Goal: Task Accomplishment & Management: Use online tool/utility

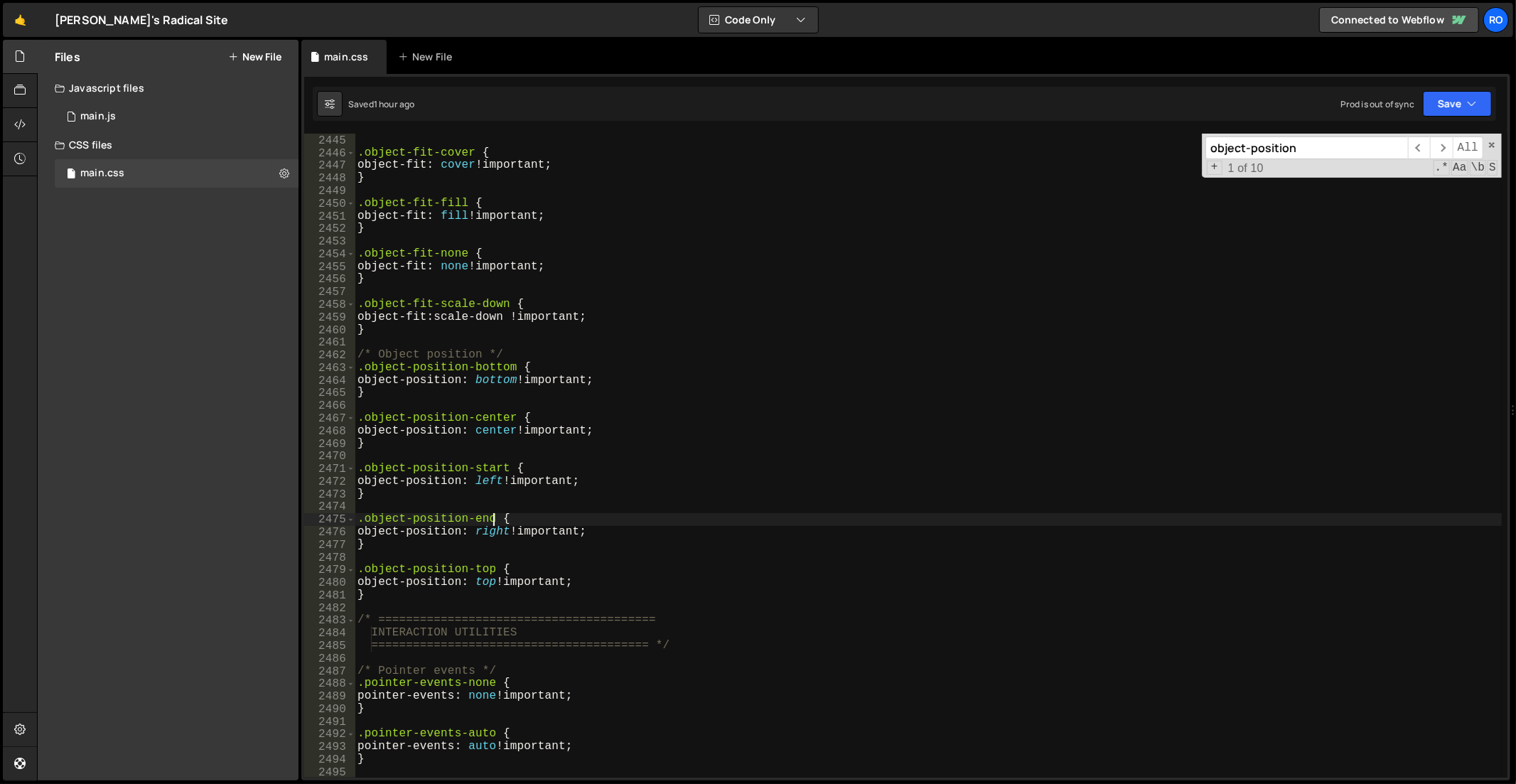
scroll to position [16012, 0]
click at [877, 226] on div "} .object-fit-cover { object-fit : cover !important ; } .object-fit-fill { obje…" at bounding box center [929, 457] width 1149 height 671
type textarea "}"
drag, startPoint x: 1327, startPoint y: 136, endPoint x: 1083, endPoint y: 130, distance: 244.1
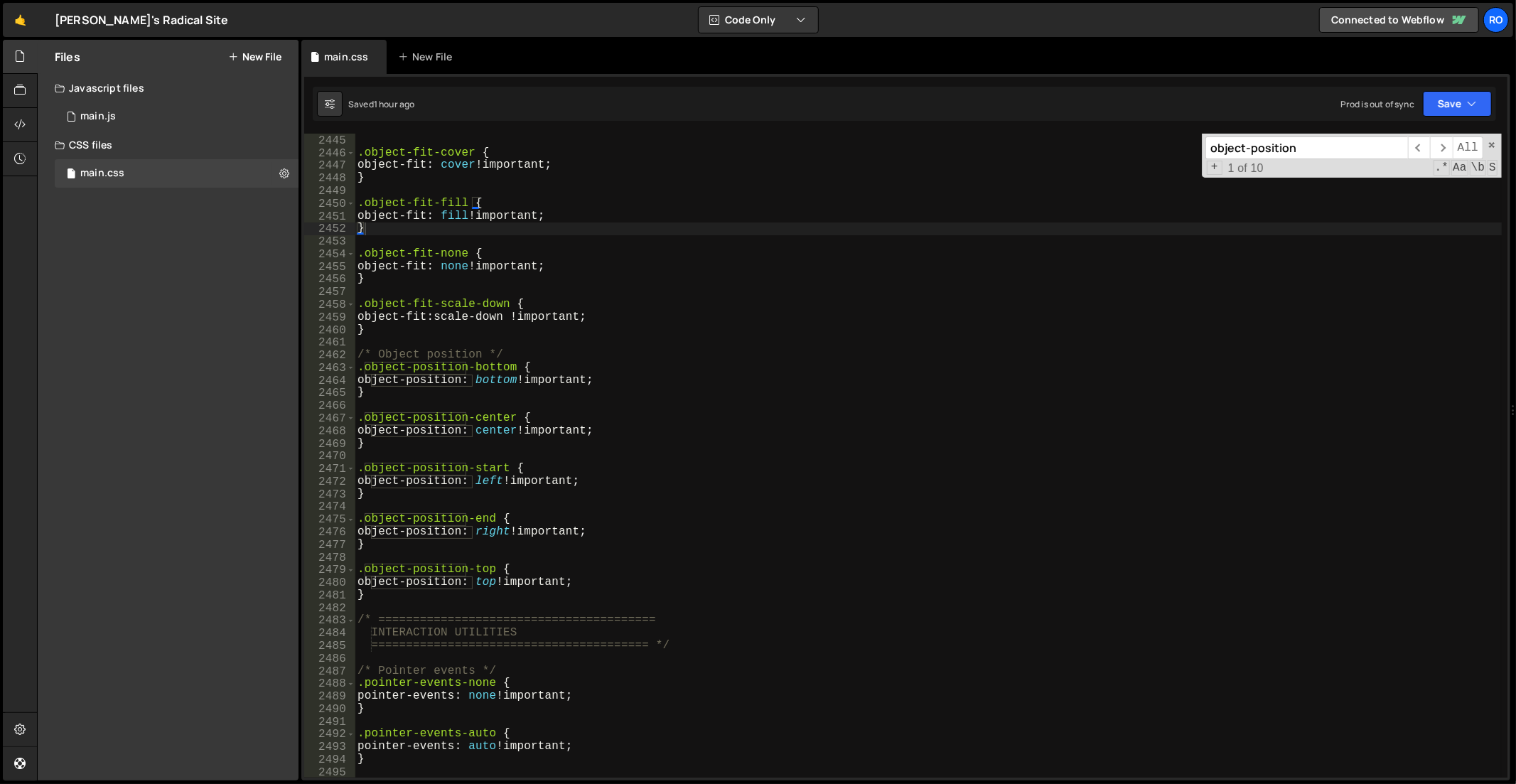
click at [1083, 130] on div "} 2444 2445 2446 2447 2448 2449 2450 2451 2452 2453 2454 2455 2456 2457 2458 24…" at bounding box center [906, 427] width 1209 height 707
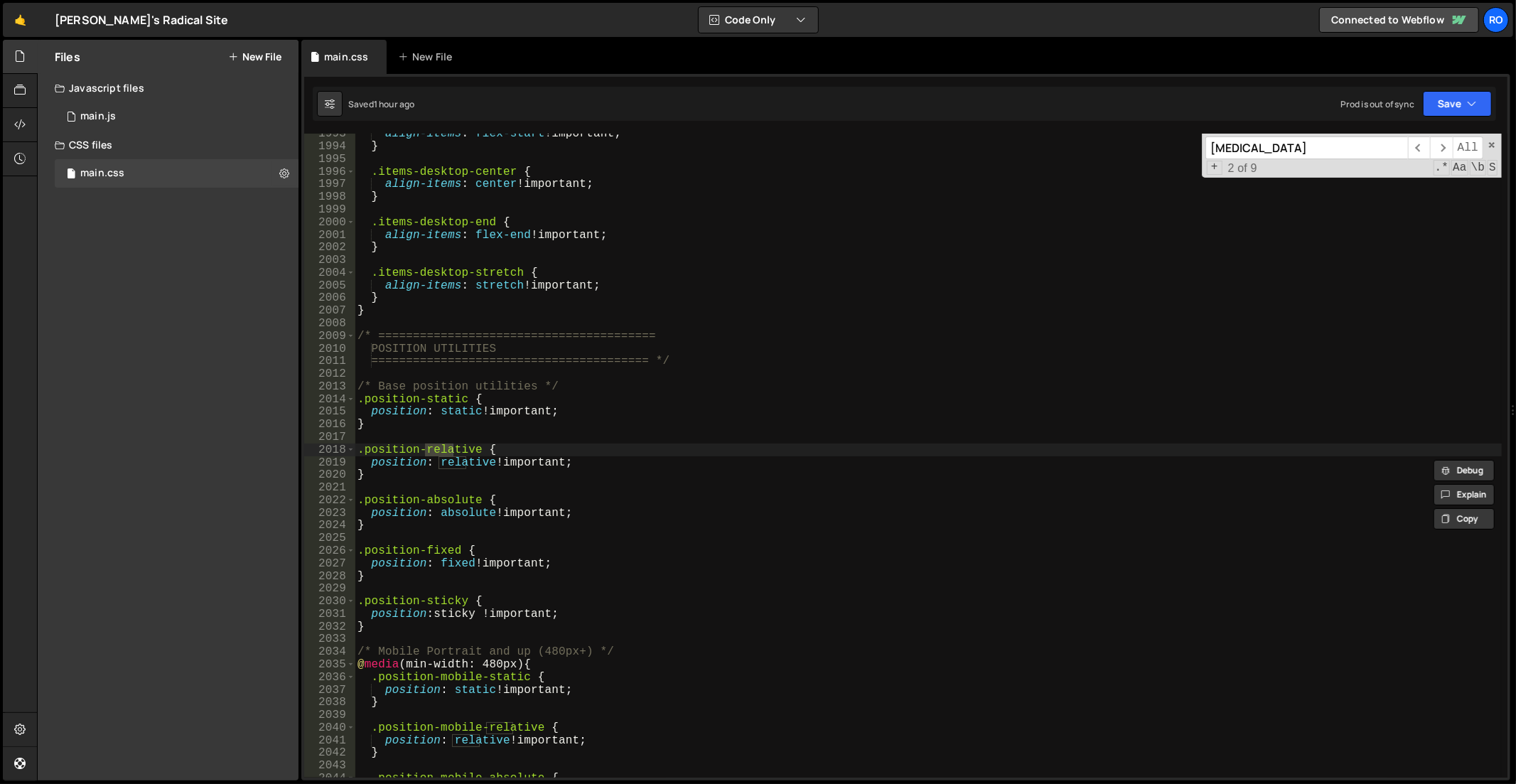
scroll to position [13054, 0]
type input "r"
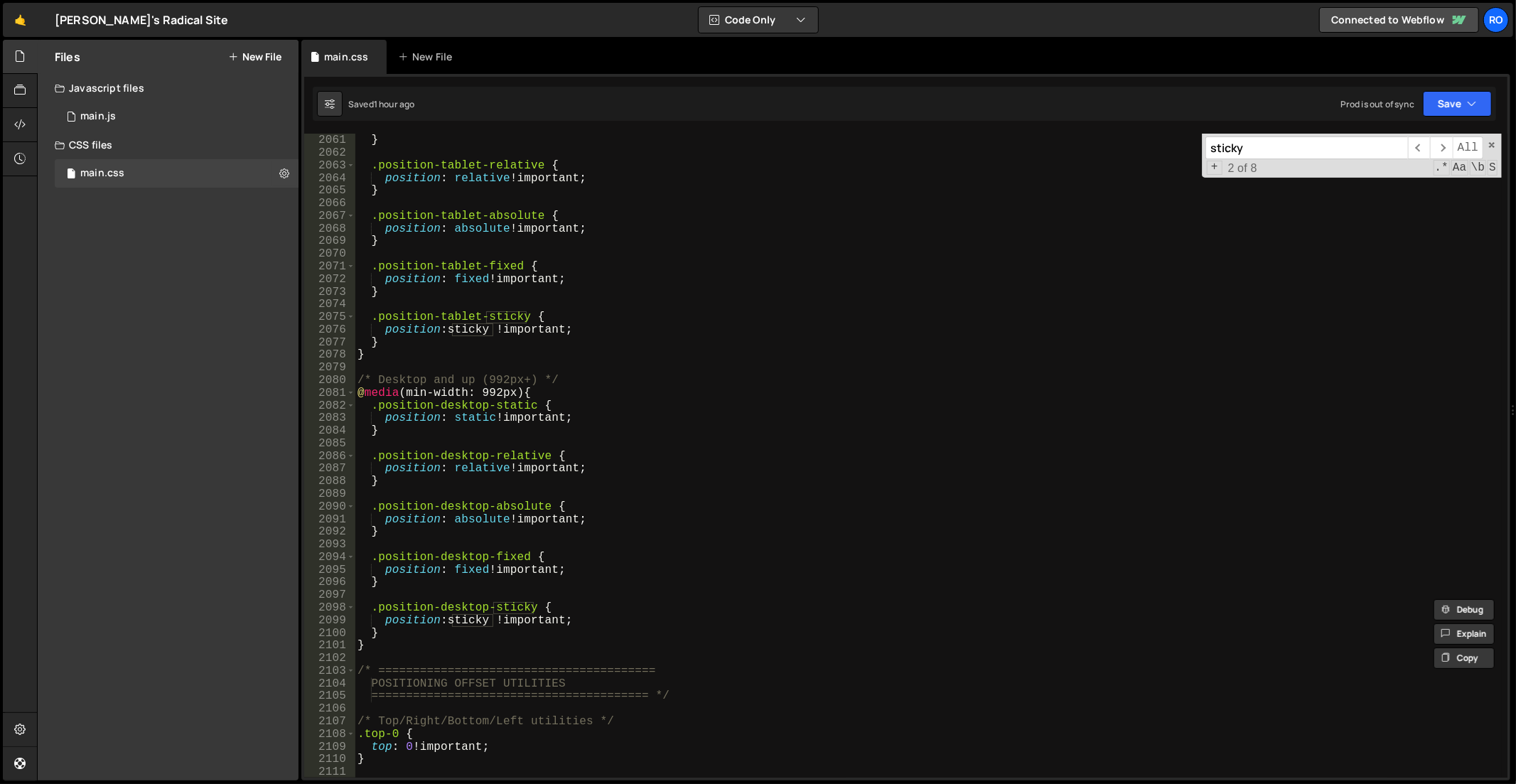
scroll to position [13398, 0]
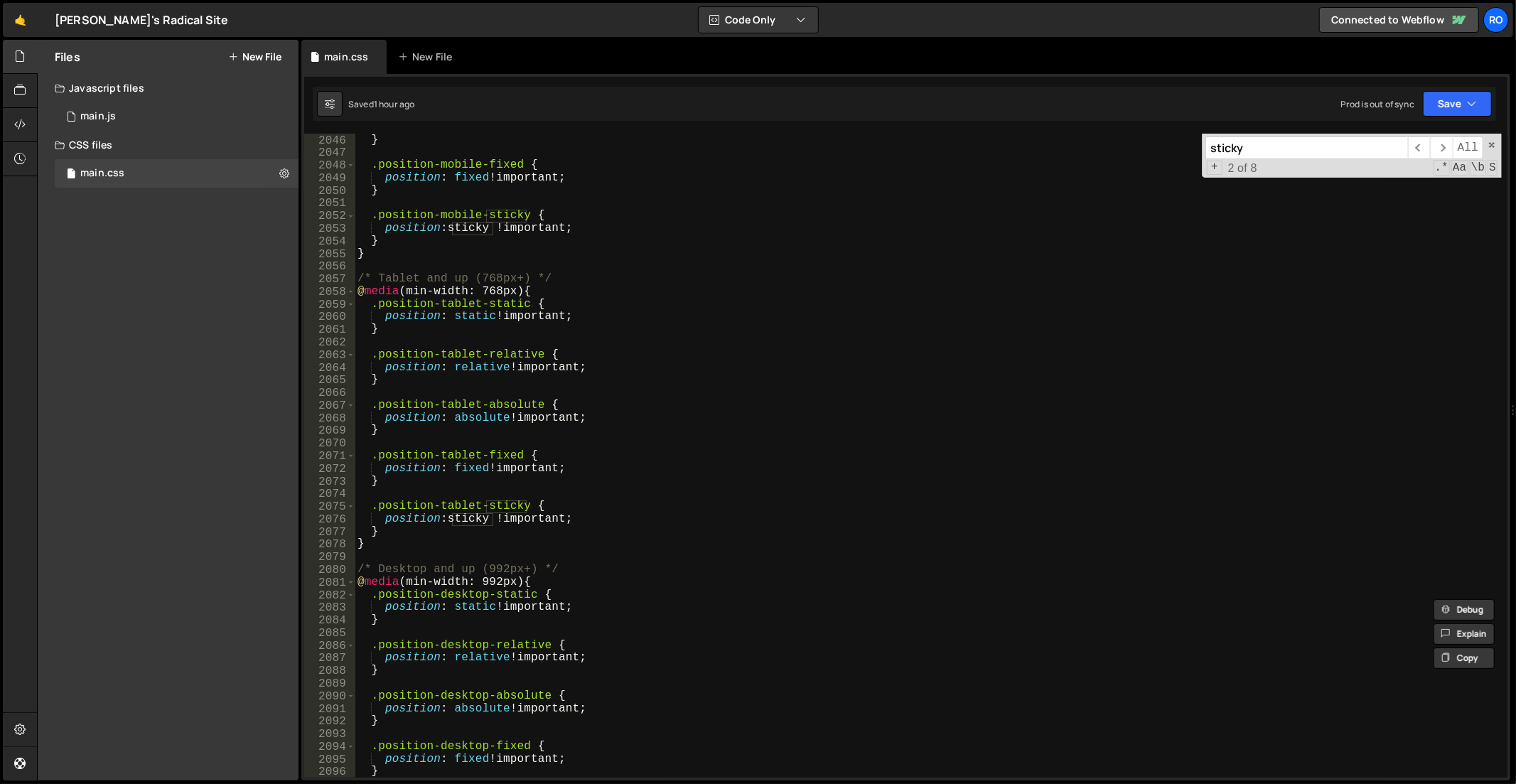
type input "sticky"
click at [464, 297] on div "position : absolute !important ; } .position-mobile-fixed { position : fixed !i…" at bounding box center [929, 457] width 1149 height 671
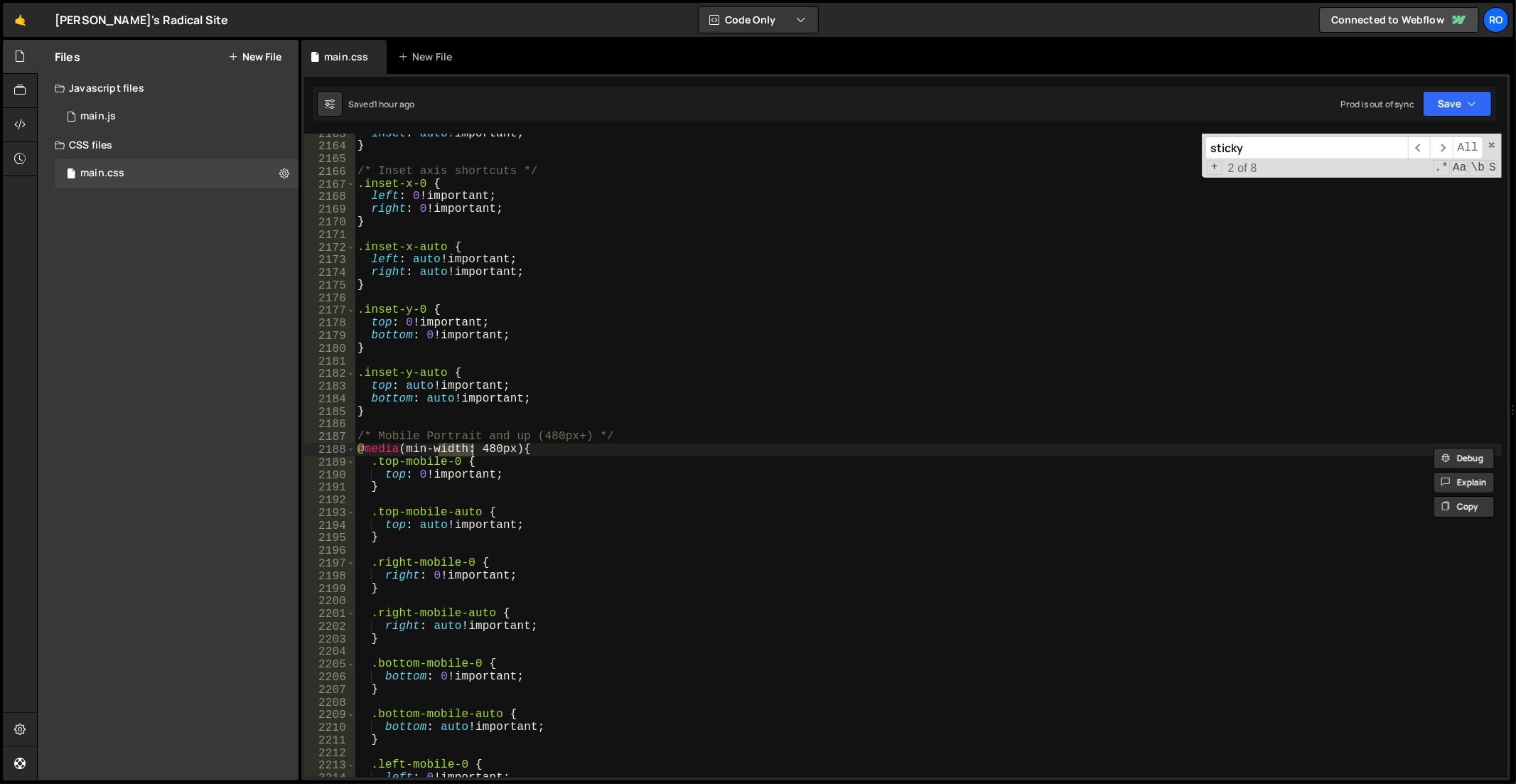
scroll to position [14168, 0]
click at [451, 332] on div "inset : auto !important ; } /* Inset axis shortcuts */ .inset-x-0 { left : 0 !i…" at bounding box center [929, 464] width 1149 height 671
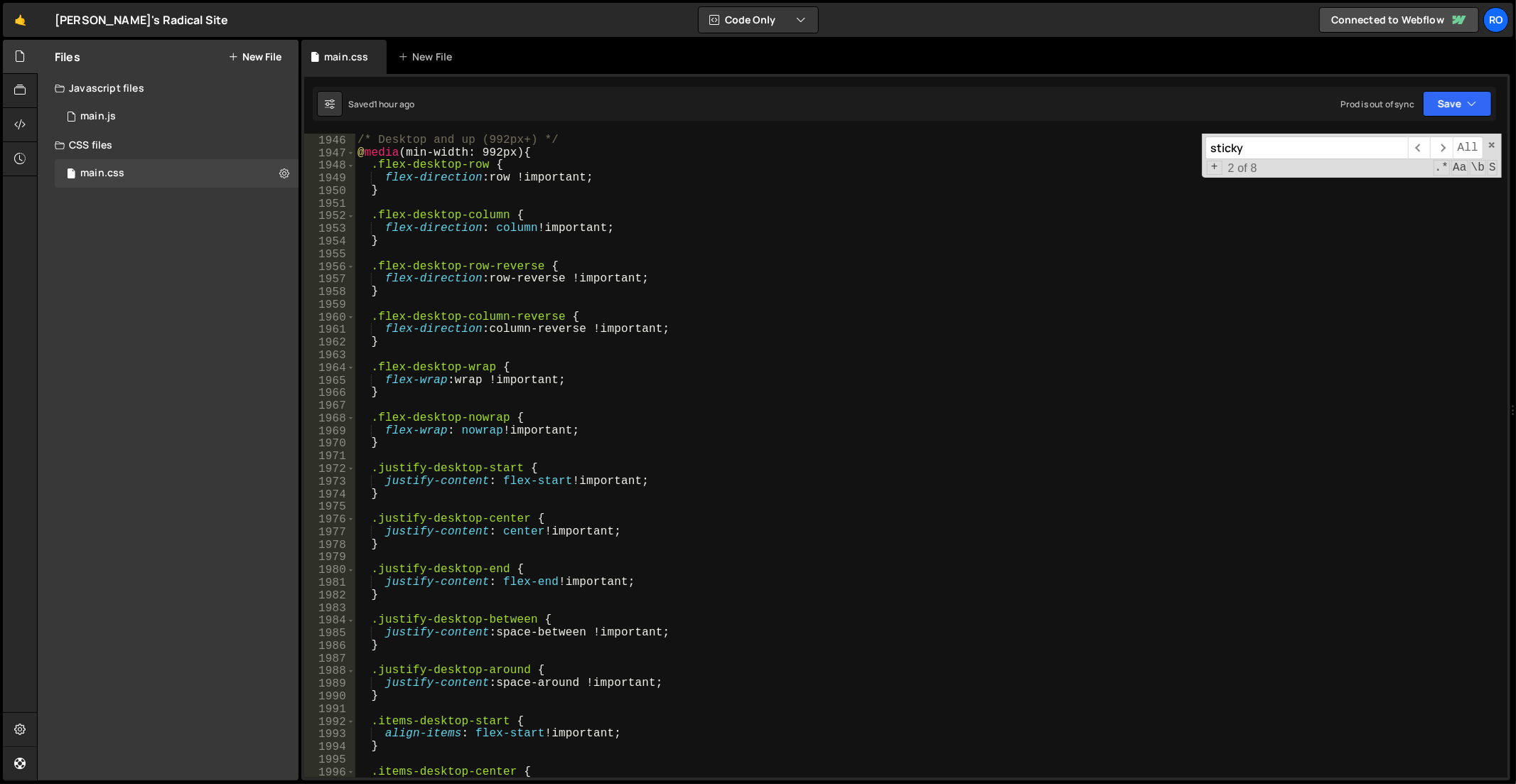
scroll to position [12743, 0]
click at [435, 372] on div "/* Desktop and up (992px+) */ @ media (min-width: 992px) { .flex-desktop-row { …" at bounding box center [929, 457] width 1149 height 671
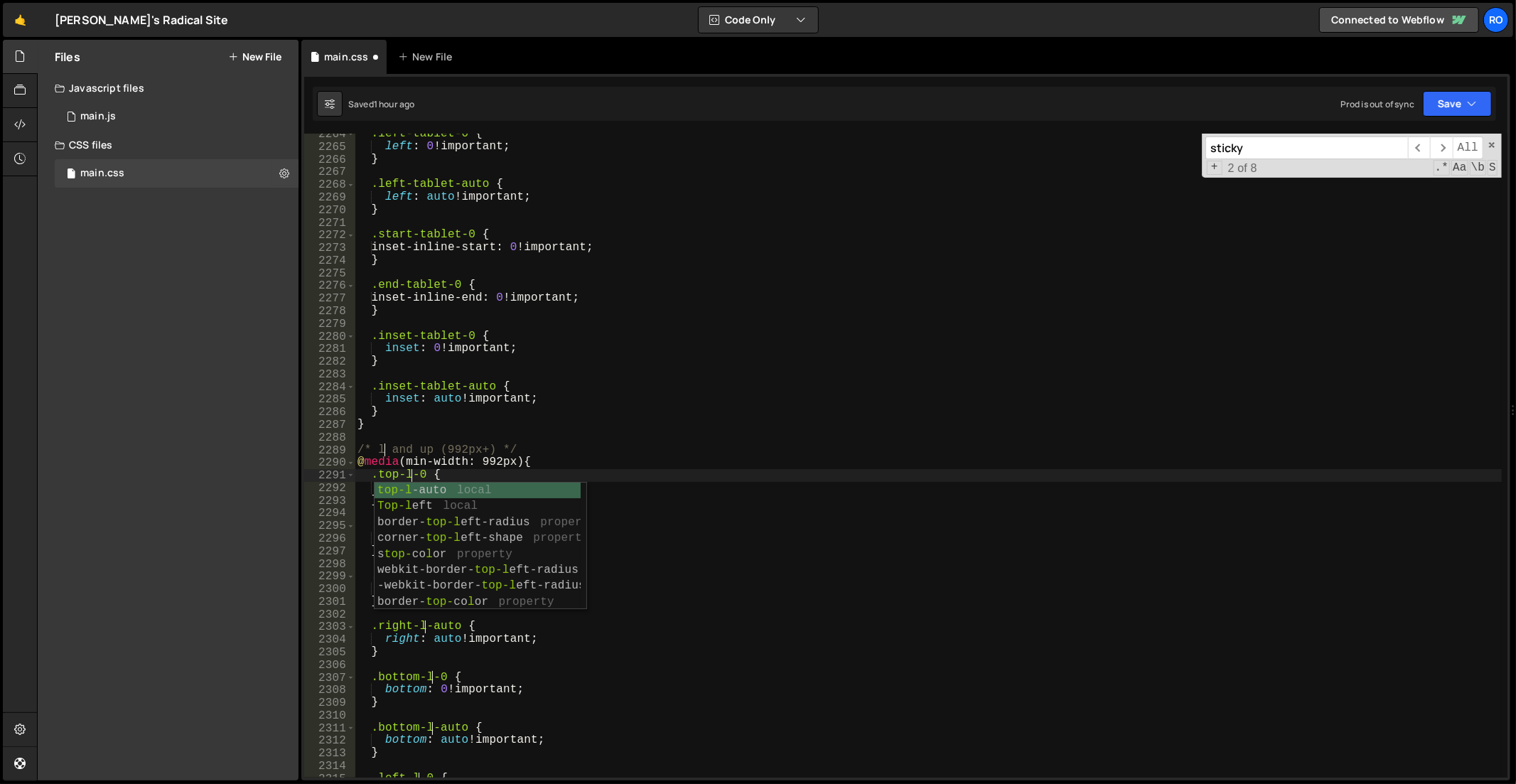
scroll to position [0, 3]
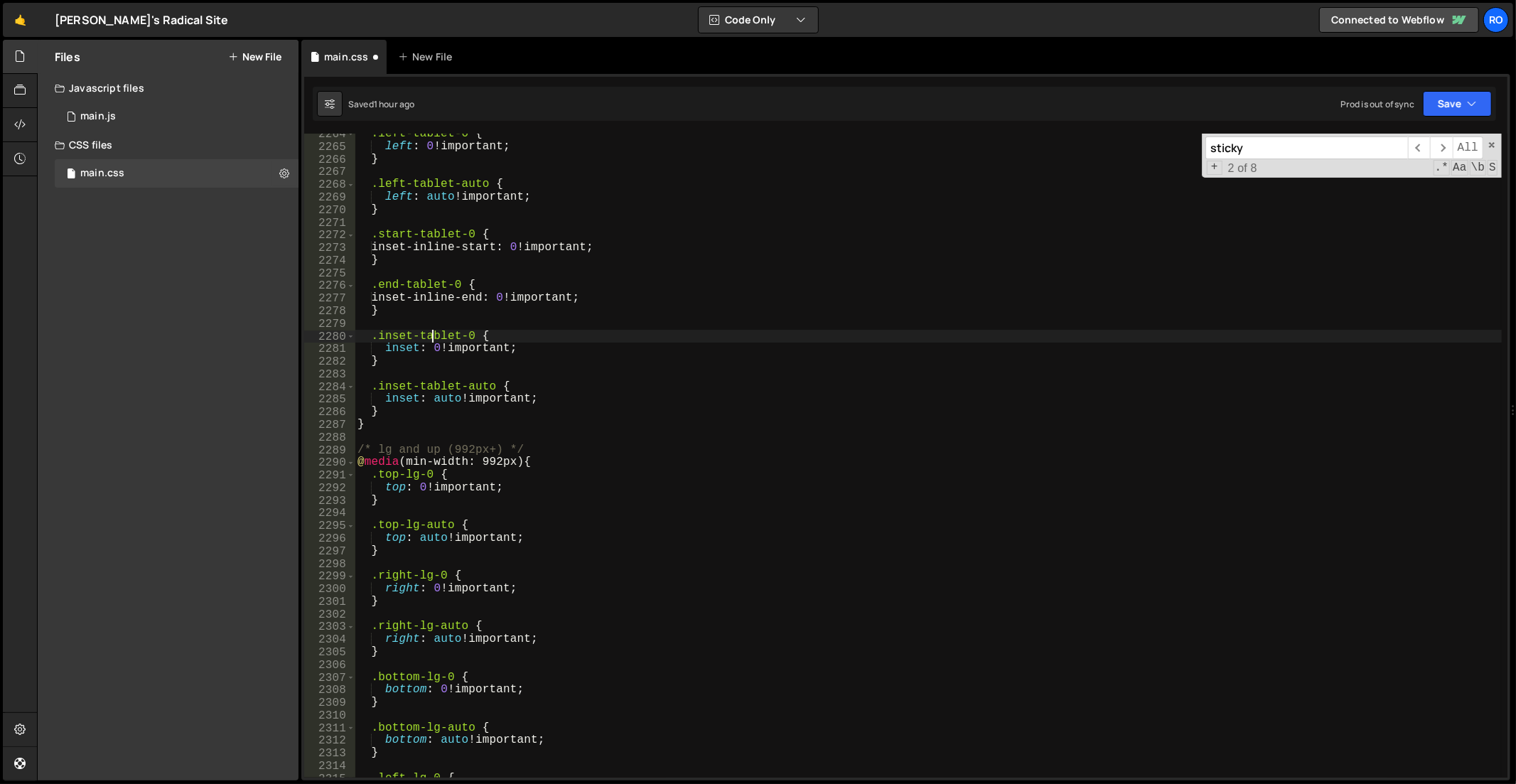
click at [432, 331] on div ".left-tablet-0 { left : 0 !important ; } .left-tablet-auto { left : auto !impor…" at bounding box center [929, 464] width 1149 height 671
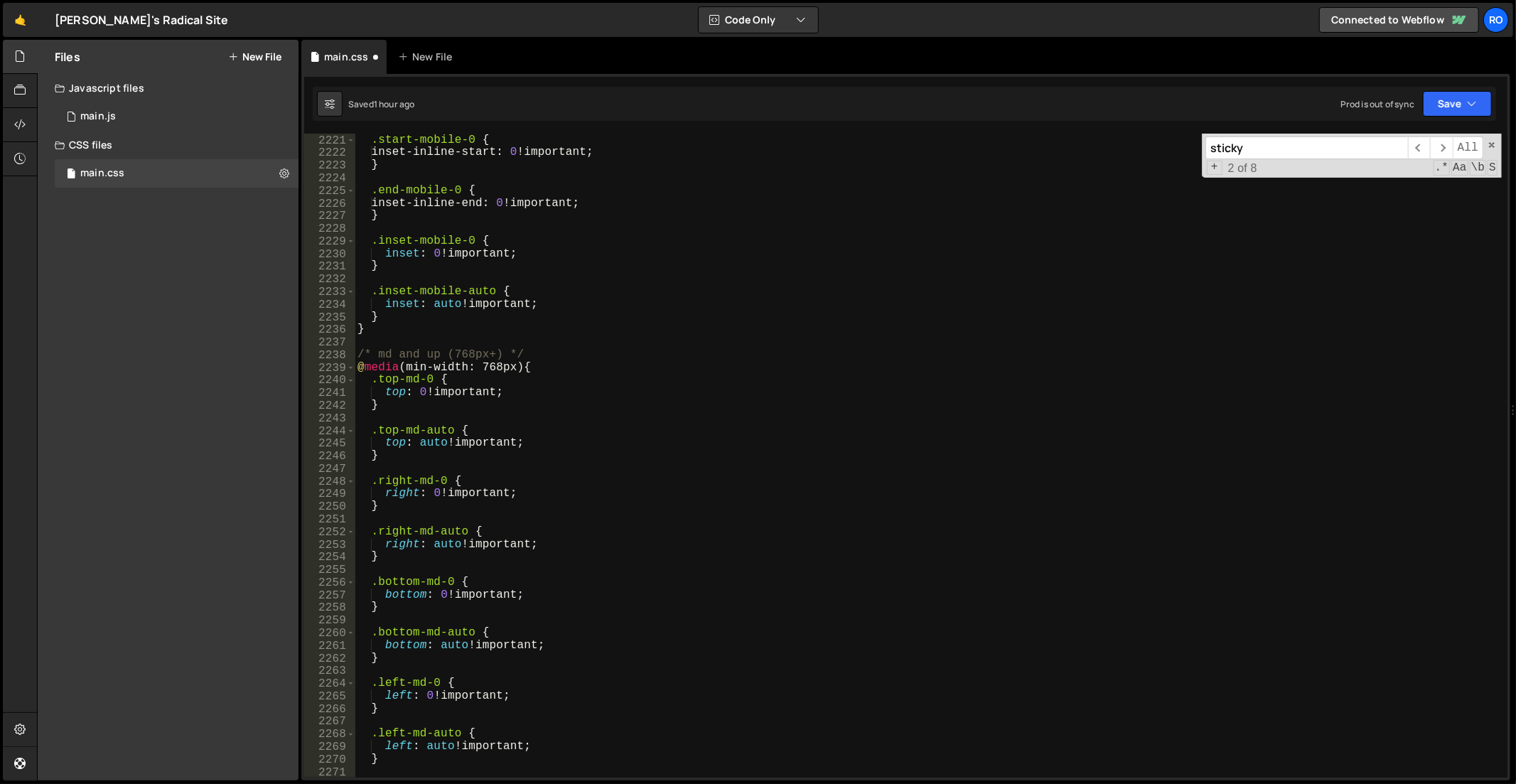
scroll to position [14496, 0]
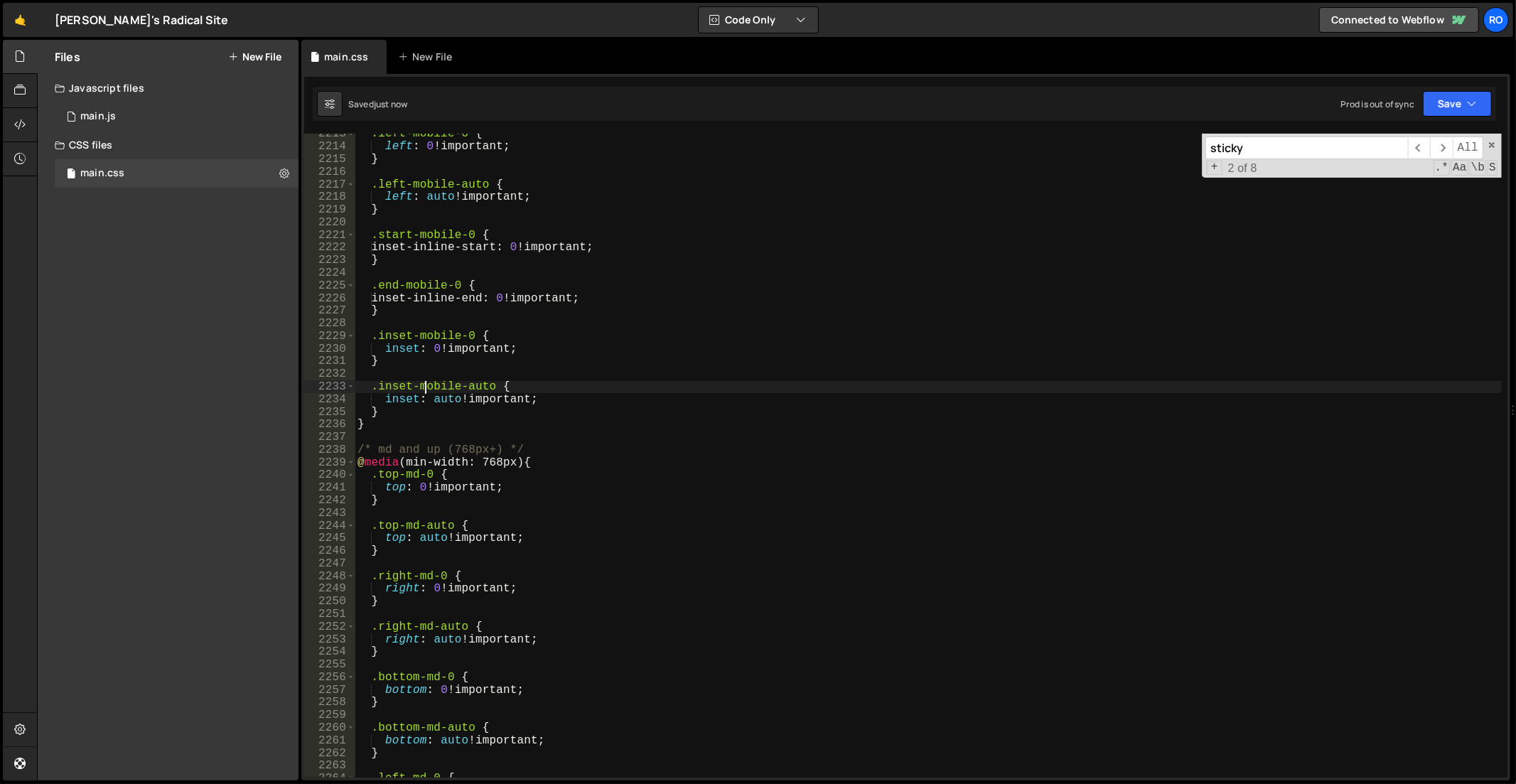
click at [428, 389] on div ".left-mobile-0 { left : 0 !important ; } .left-mobile-auto { left : auto !impor…" at bounding box center [929, 464] width 1149 height 671
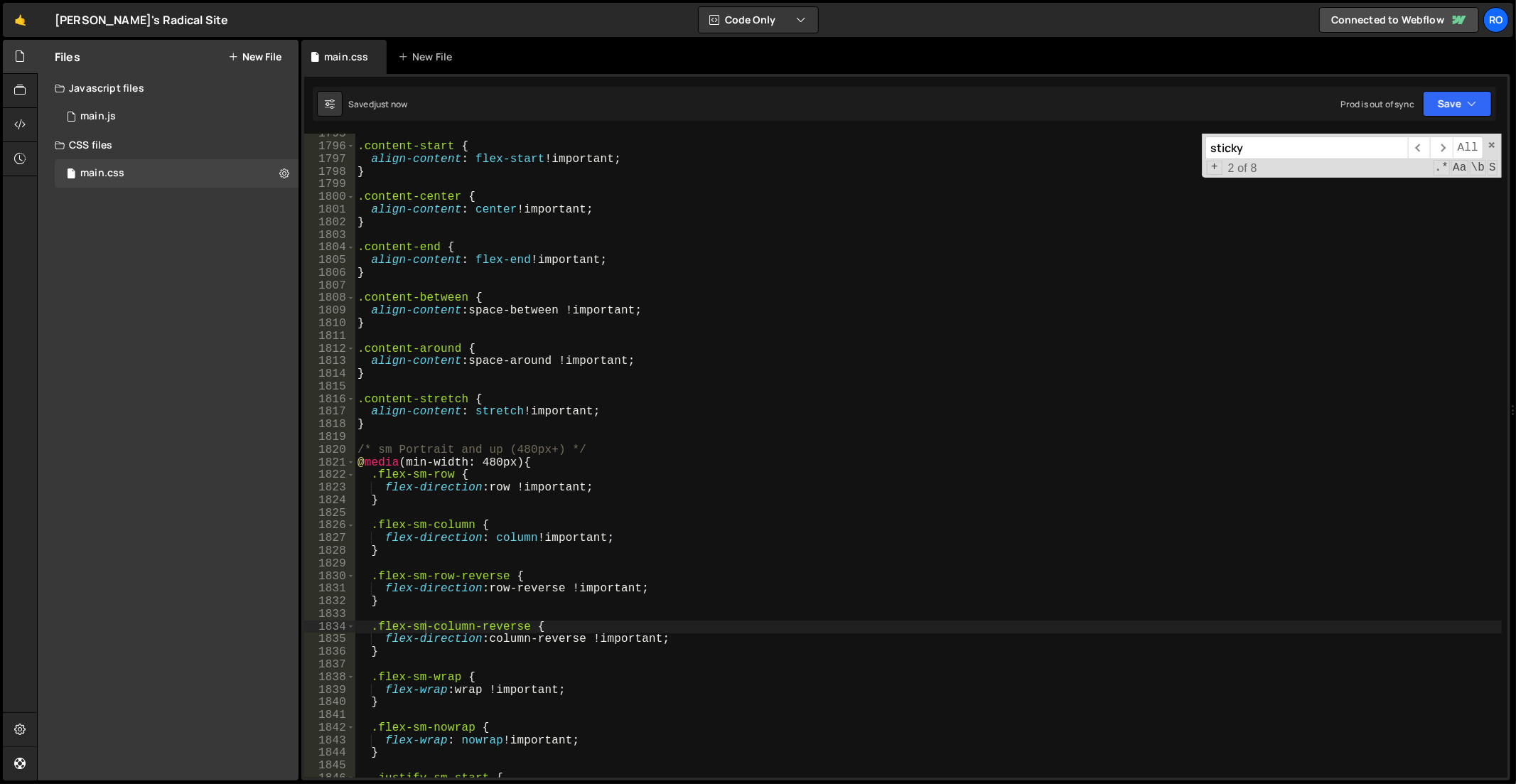
scroll to position [11806, 0]
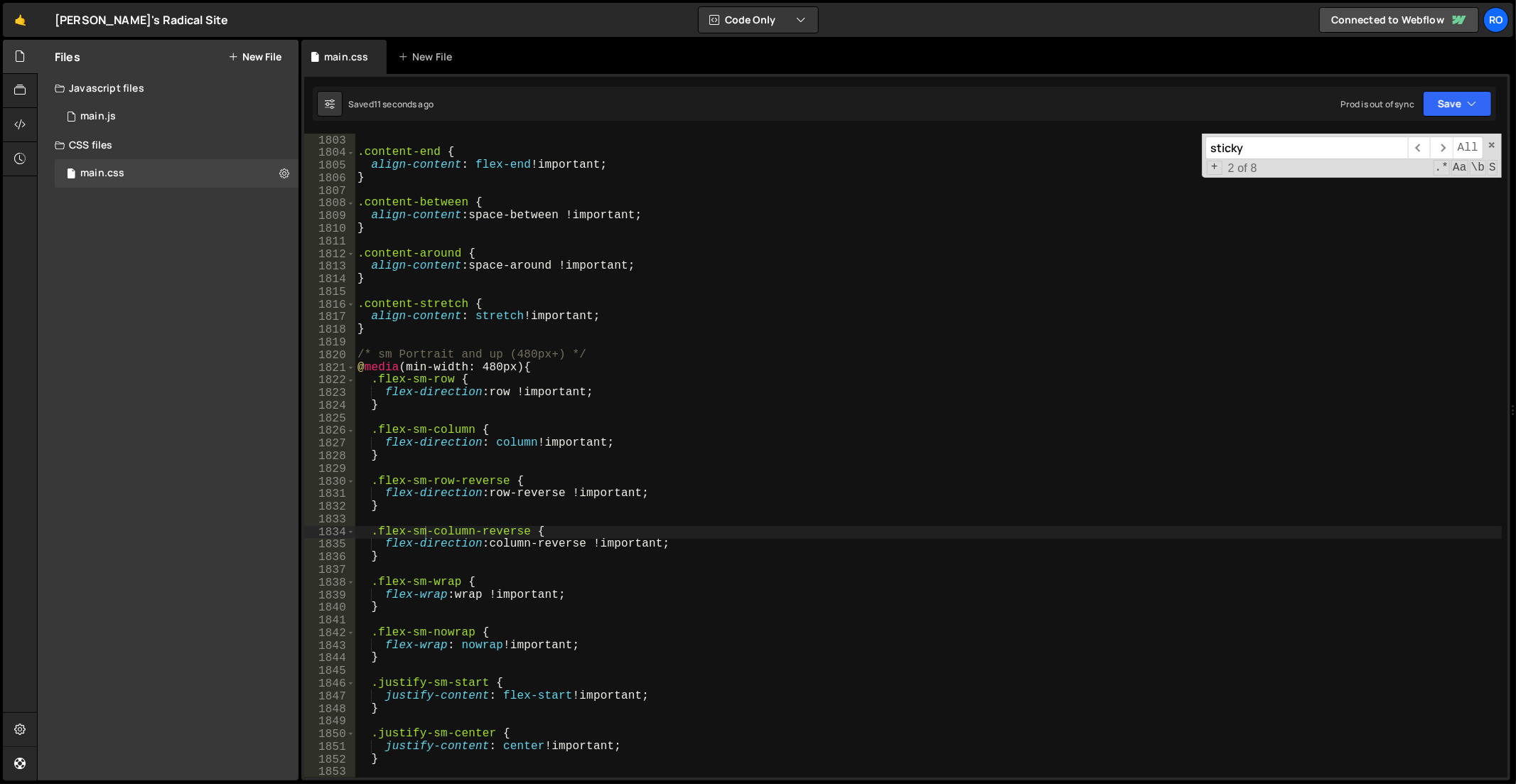
click at [1311, 146] on input "sticky" at bounding box center [1307, 148] width 203 height 22
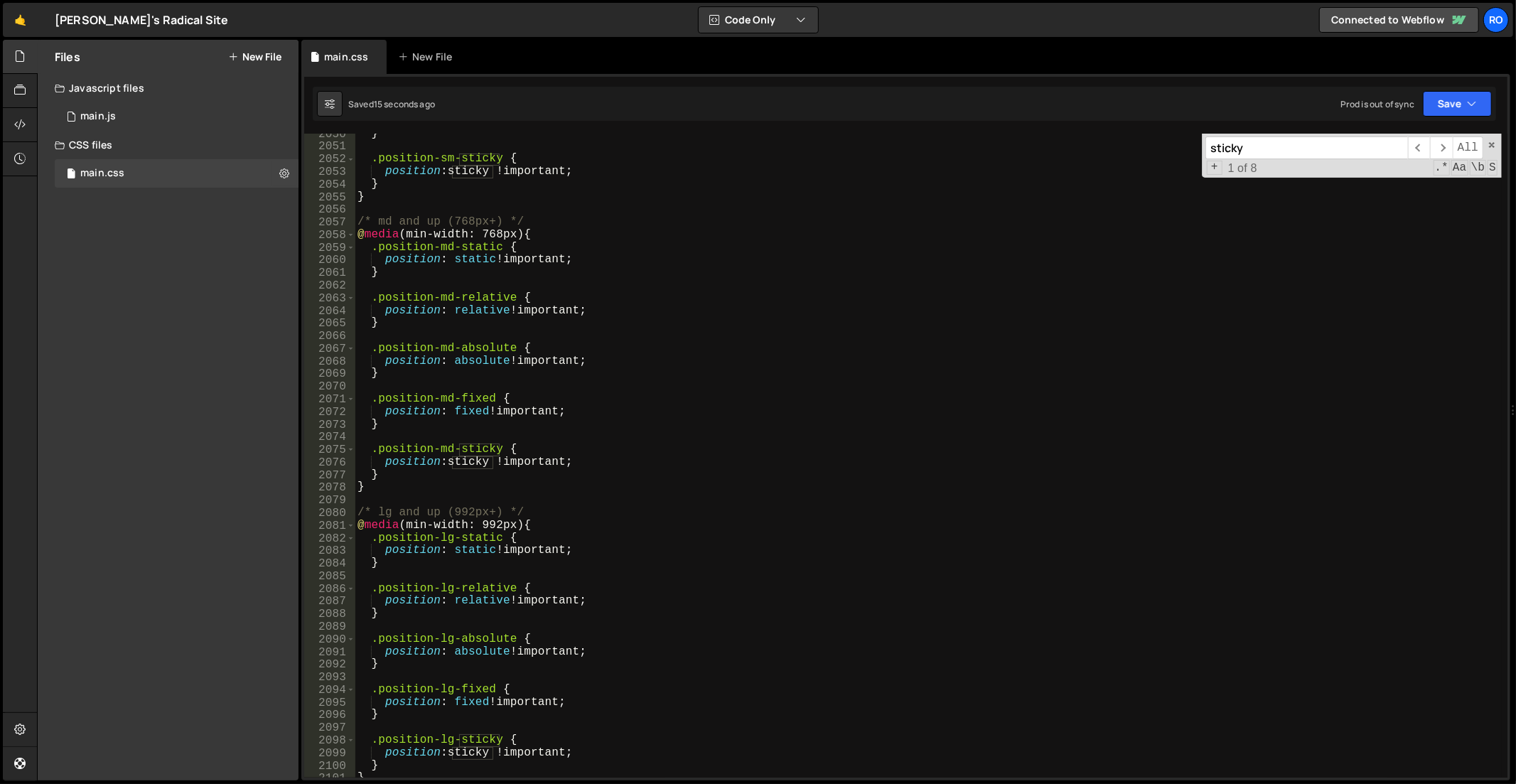
scroll to position [13478, 0]
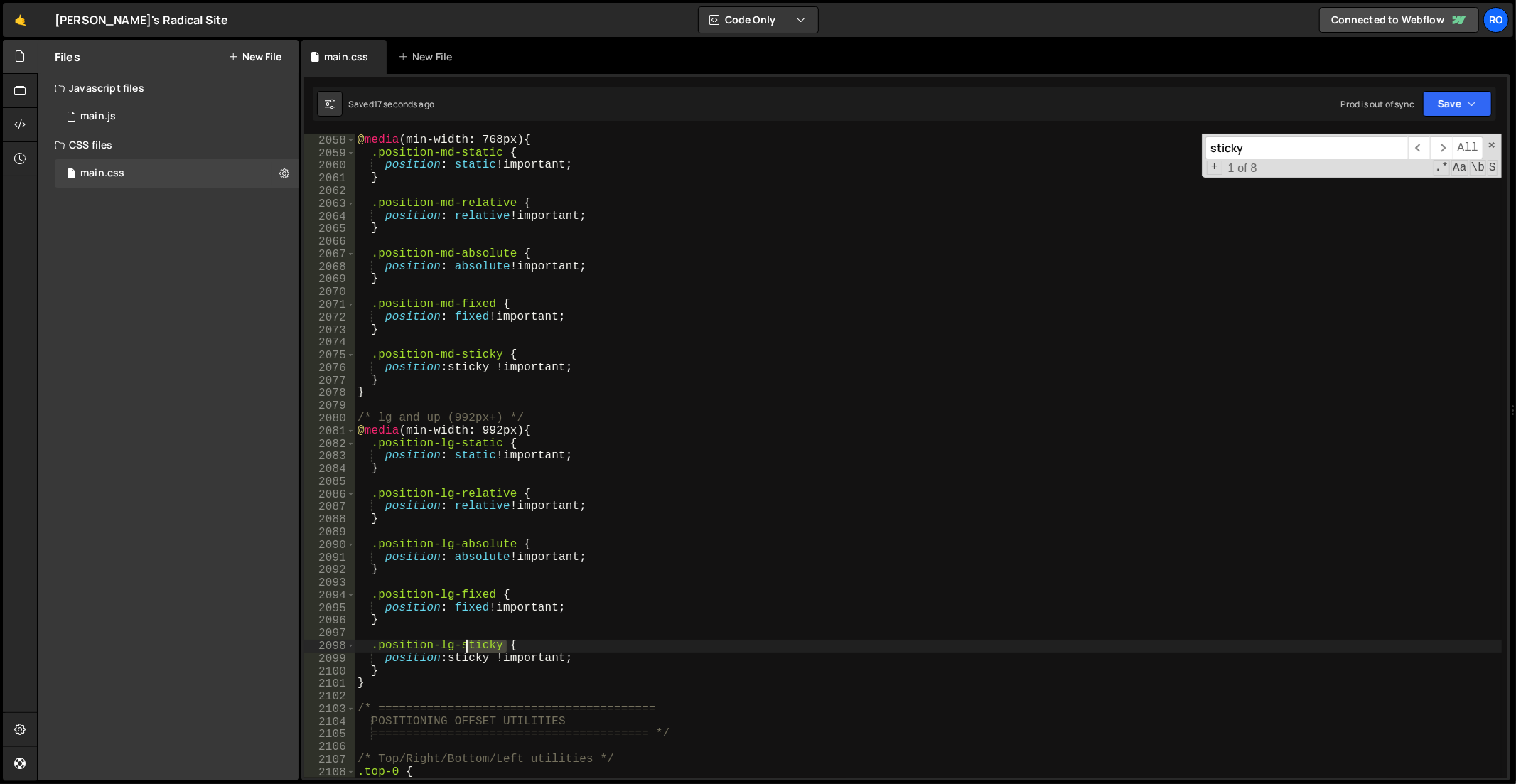
drag, startPoint x: 503, startPoint y: 641, endPoint x: 450, endPoint y: 643, distance: 53.0
click at [450, 643] on div "/* md and up (768px+) */ @ media (min-width: 768px) { .position-md-static { pos…" at bounding box center [929, 457] width 1149 height 671
drag, startPoint x: 377, startPoint y: 648, endPoint x: 501, endPoint y: 646, distance: 124.0
click at [501, 646] on div "/* md and up (768px+) */ @ media (min-width: 768px) { .position-md-static { pos…" at bounding box center [929, 457] width 1149 height 671
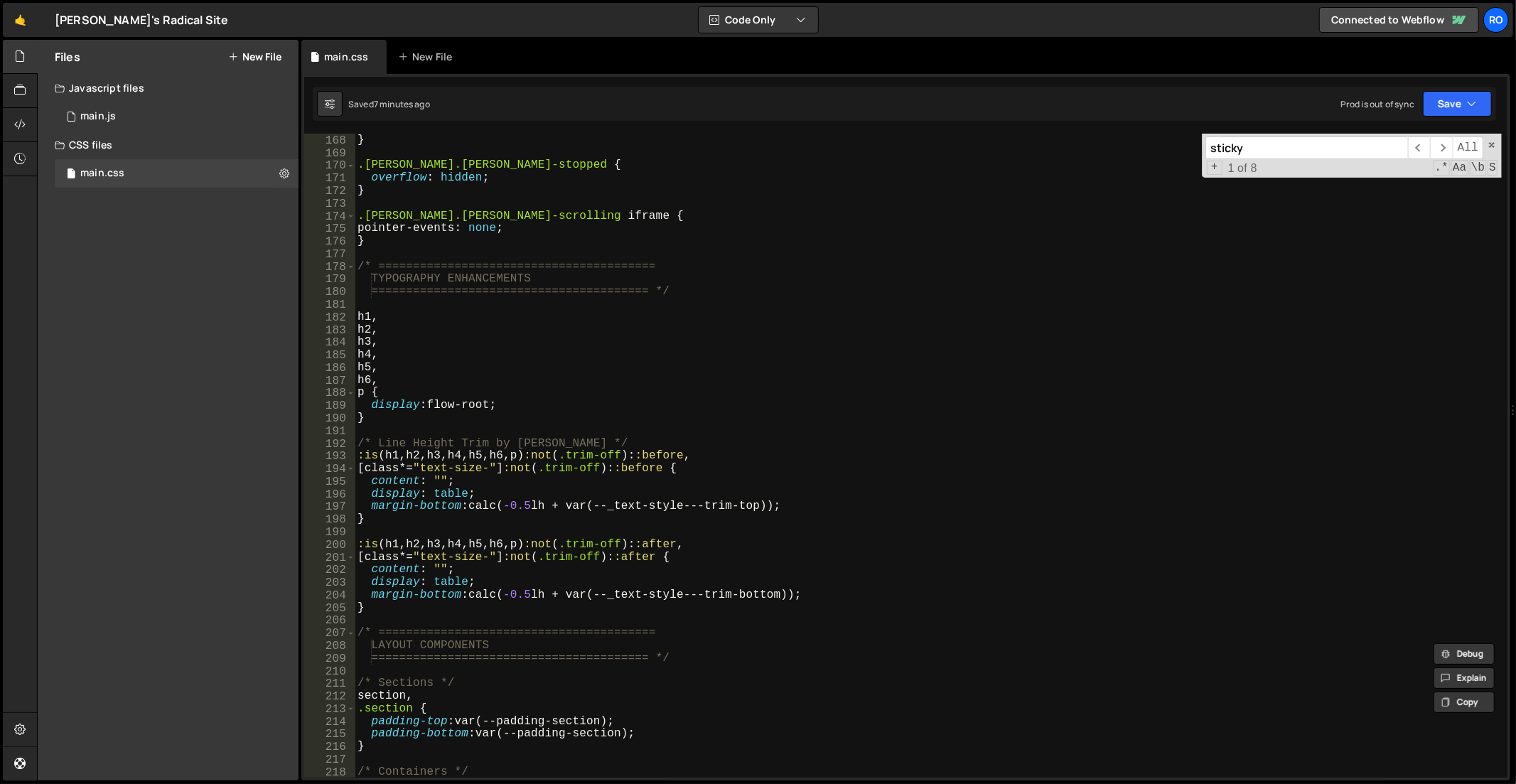
scroll to position [1045, 0]
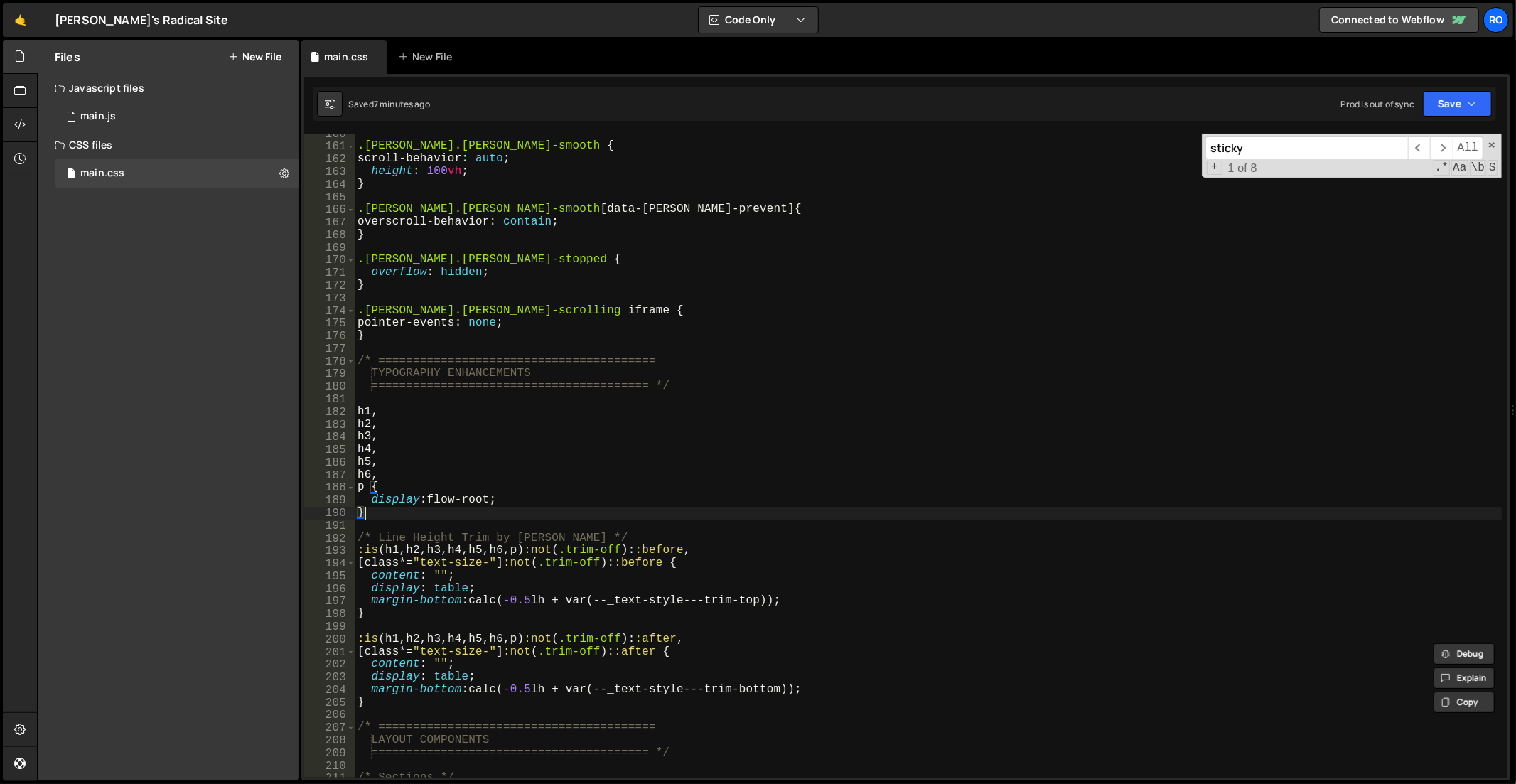
click at [508, 510] on div ".[PERSON_NAME].[PERSON_NAME]-smooth { scroll-behavior : auto ; height : 100 vh …" at bounding box center [929, 464] width 1149 height 671
type textarea "}"
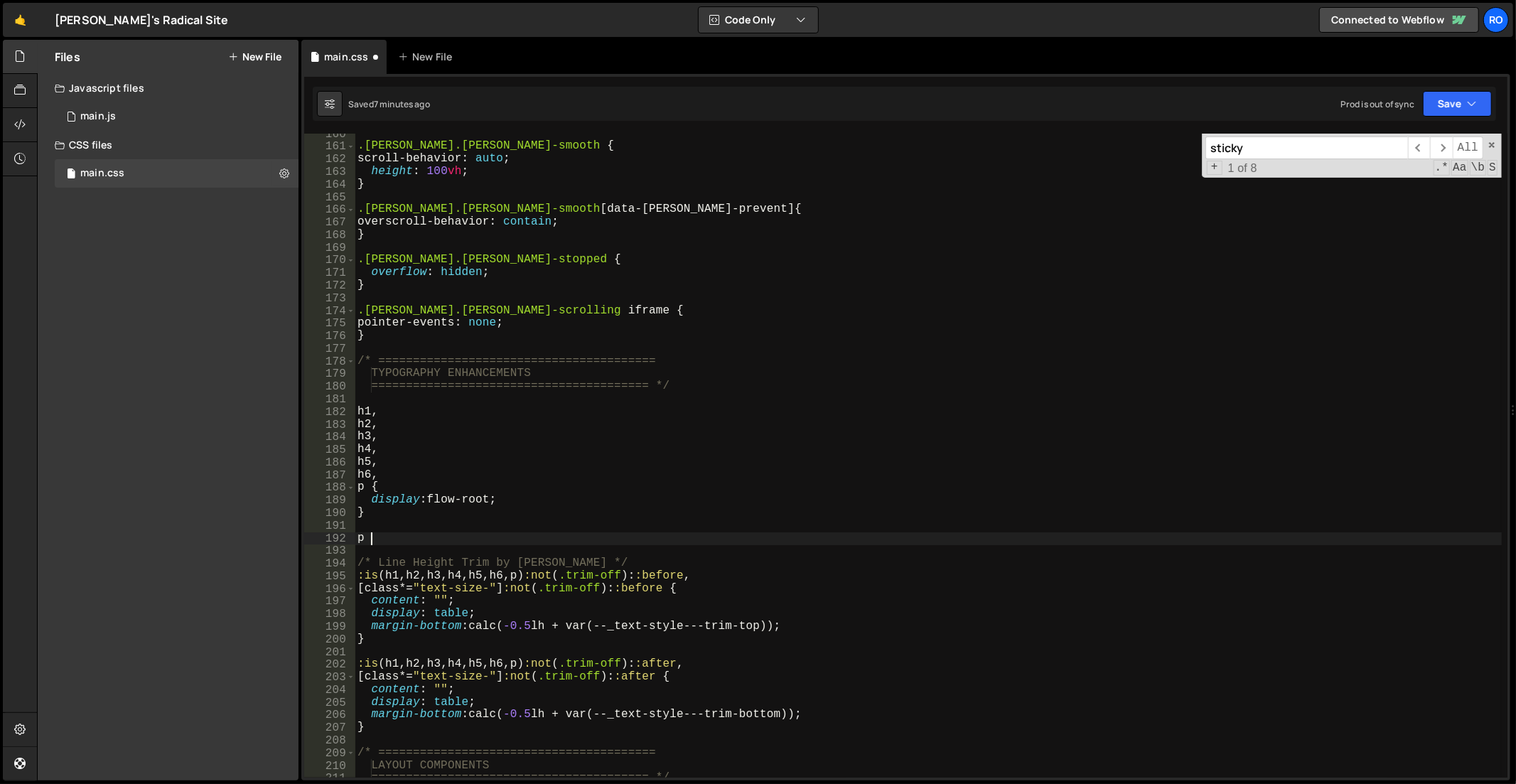
type textarea "p {}"
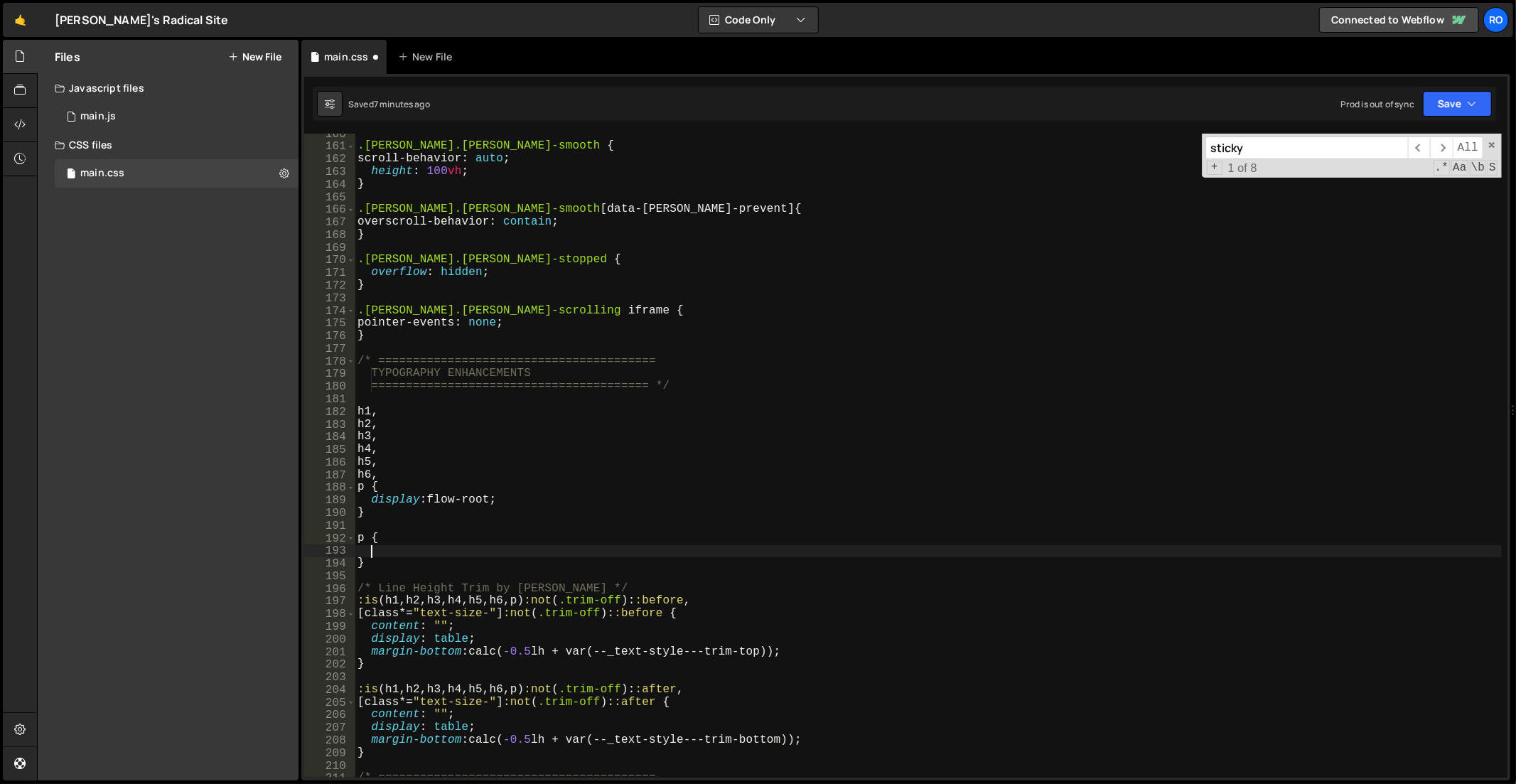
paste textarea "max(1em, 16px)"
type textarea "max(1em, 16px)"
paste textarea "max(1em, 16px);"
click at [1323, 271] on div ".[PERSON_NAME].[PERSON_NAME]-smooth { scroll-behavior : auto ; height : 100 vh …" at bounding box center [929, 464] width 1149 height 671
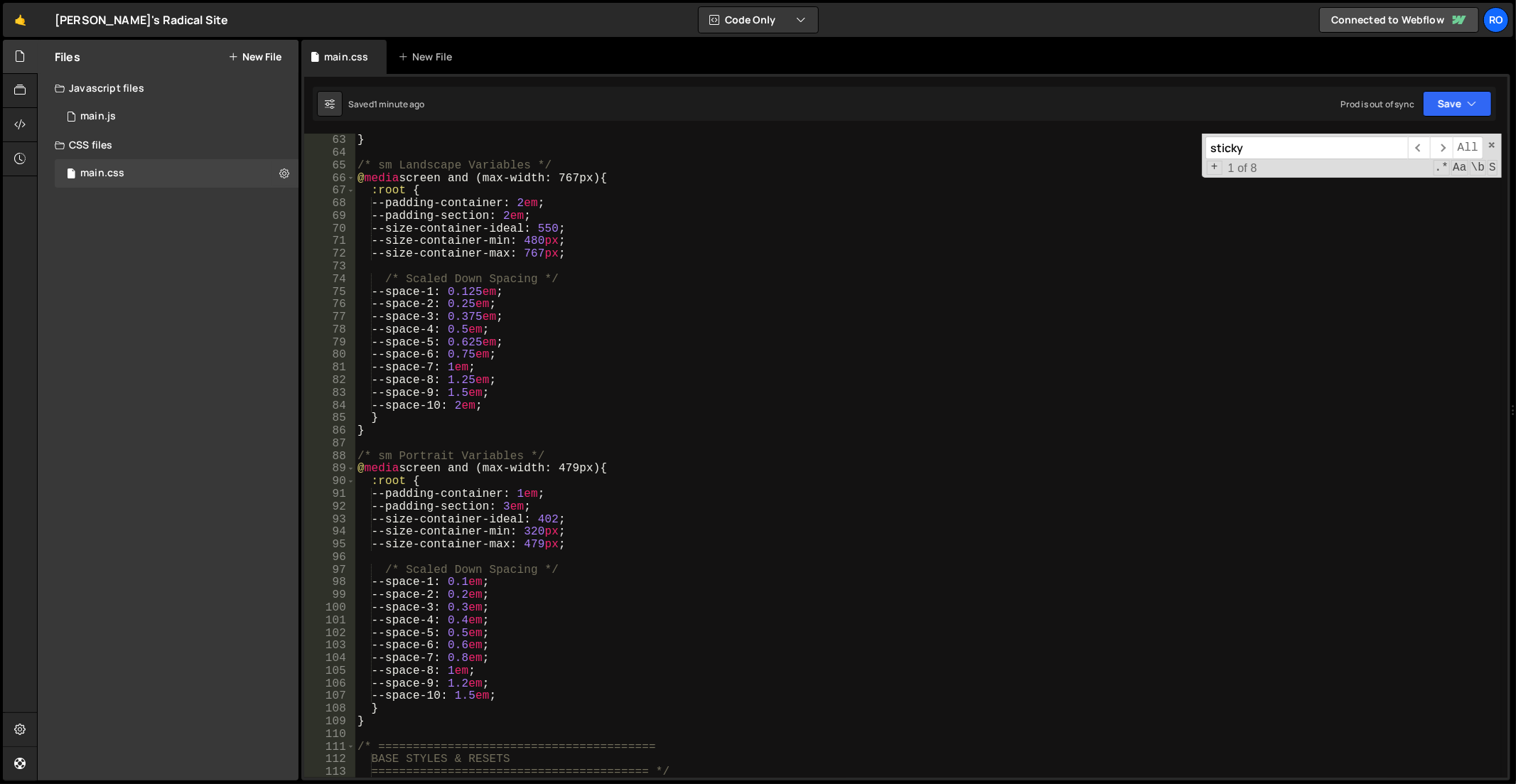
scroll to position [356, 0]
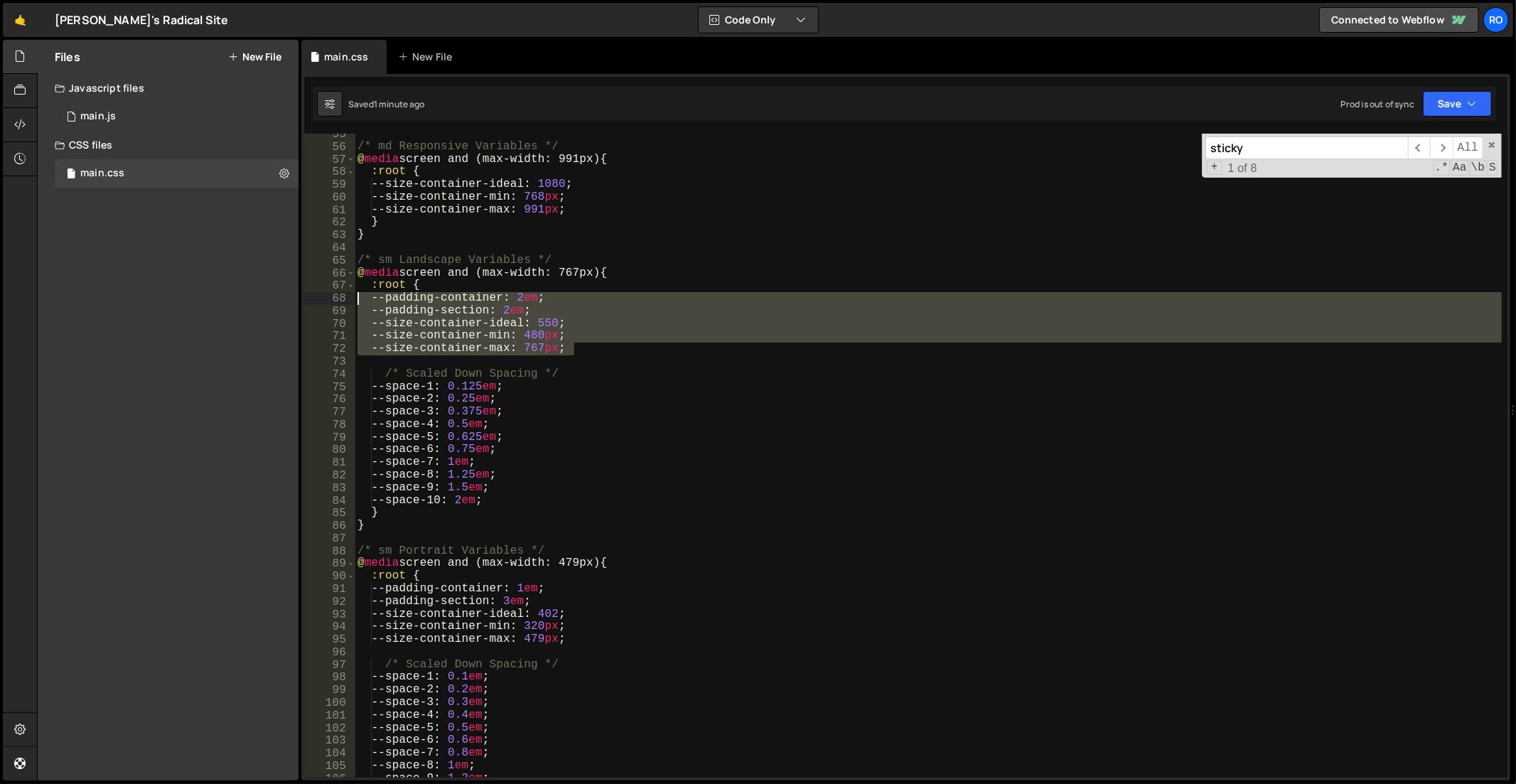
drag, startPoint x: 637, startPoint y: 350, endPoint x: 307, endPoint y: 303, distance: 333.3
click at [307, 303] on div "overflow: hidden; 55 56 57 58 59 60 61 62 63 64 65 66 67 68 69 70 71 72 73 74 7…" at bounding box center [907, 455] width 1204 height 644
click at [654, 337] on div "/* md Responsive Variables */ @ media screen and (max-width: 991px) { :root { -…" at bounding box center [928, 455] width 1147 height 644
drag, startPoint x: 641, startPoint y: 351, endPoint x: 334, endPoint y: 298, distance: 311.5
click at [334, 298] on div "--size-container-min: 480px; 55 56 57 58 59 60 61 62 63 64 65 66 67 68 69 70 71…" at bounding box center [907, 455] width 1204 height 644
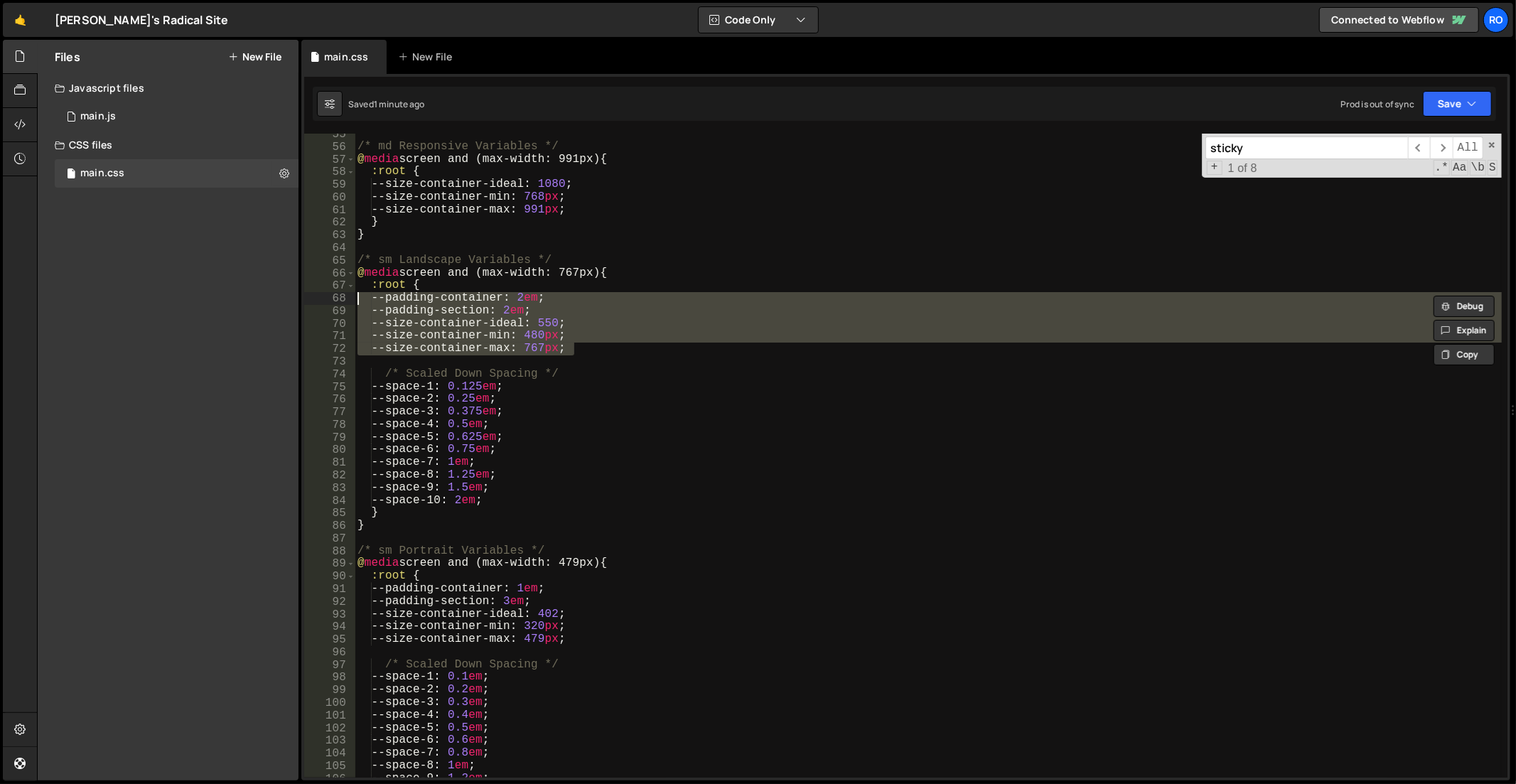
click at [621, 352] on div "/* md Responsive Variables */ @ media screen and (max-width: 991px) { :root { -…" at bounding box center [928, 455] width 1147 height 644
drag, startPoint x: 620, startPoint y: 349, endPoint x: 348, endPoint y: 300, distance: 276.4
click at [348, 300] on div "--size-container-max: 767px; 55 56 57 58 59 60 61 62 63 64 65 66 67 68 69 70 71…" at bounding box center [907, 455] width 1204 height 644
click at [645, 344] on div "/* md Responsive Variables */ @ media screen and (max-width: 991px) { :root { -…" at bounding box center [929, 464] width 1149 height 671
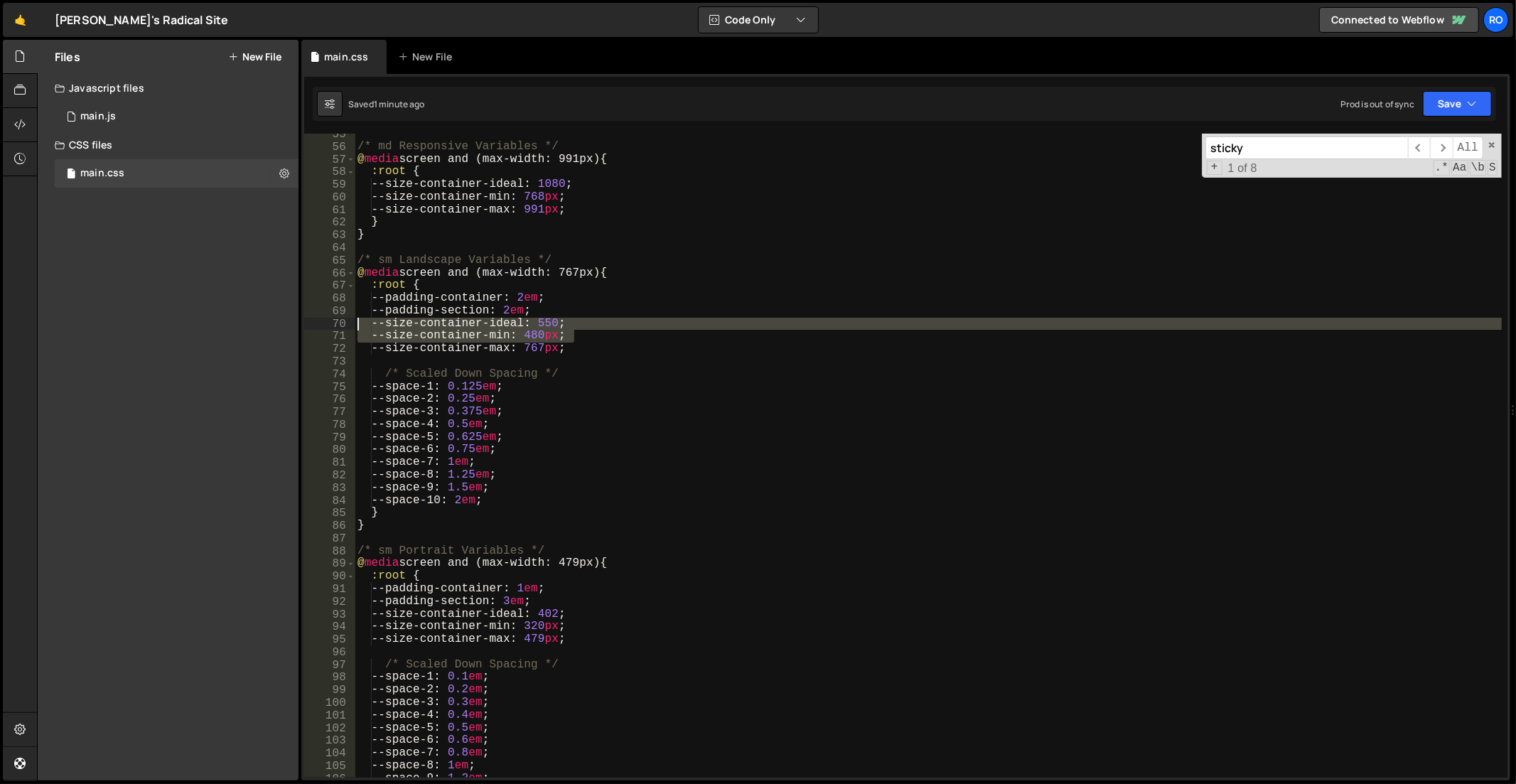
drag, startPoint x: 598, startPoint y: 341, endPoint x: 270, endPoint y: 324, distance: 328.4
click at [270, 324] on div "Files New File Javascript files 1 main.js 0 CSS files main.css 0 Copy share lin…" at bounding box center [777, 411] width 1479 height 741
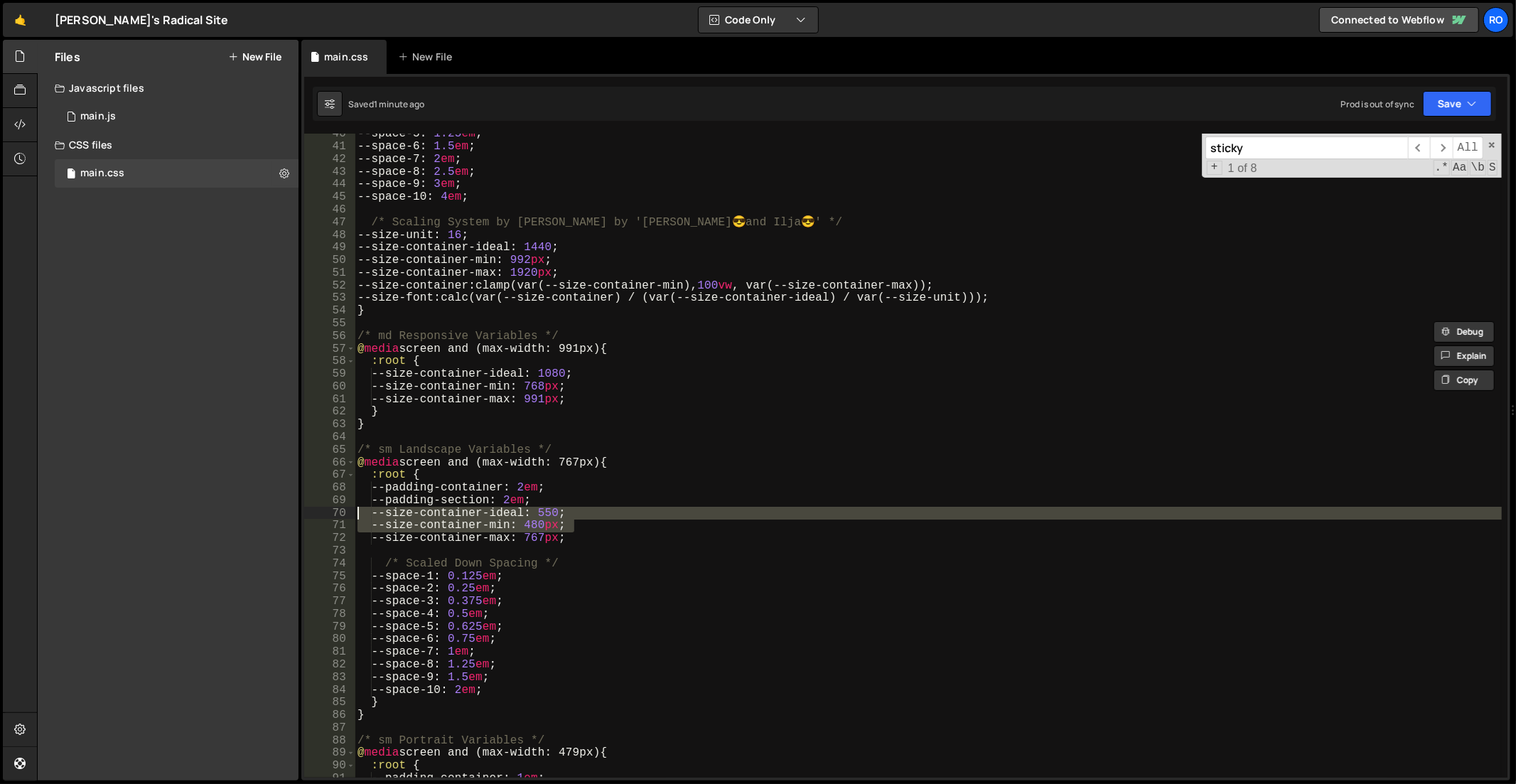
scroll to position [209, 0]
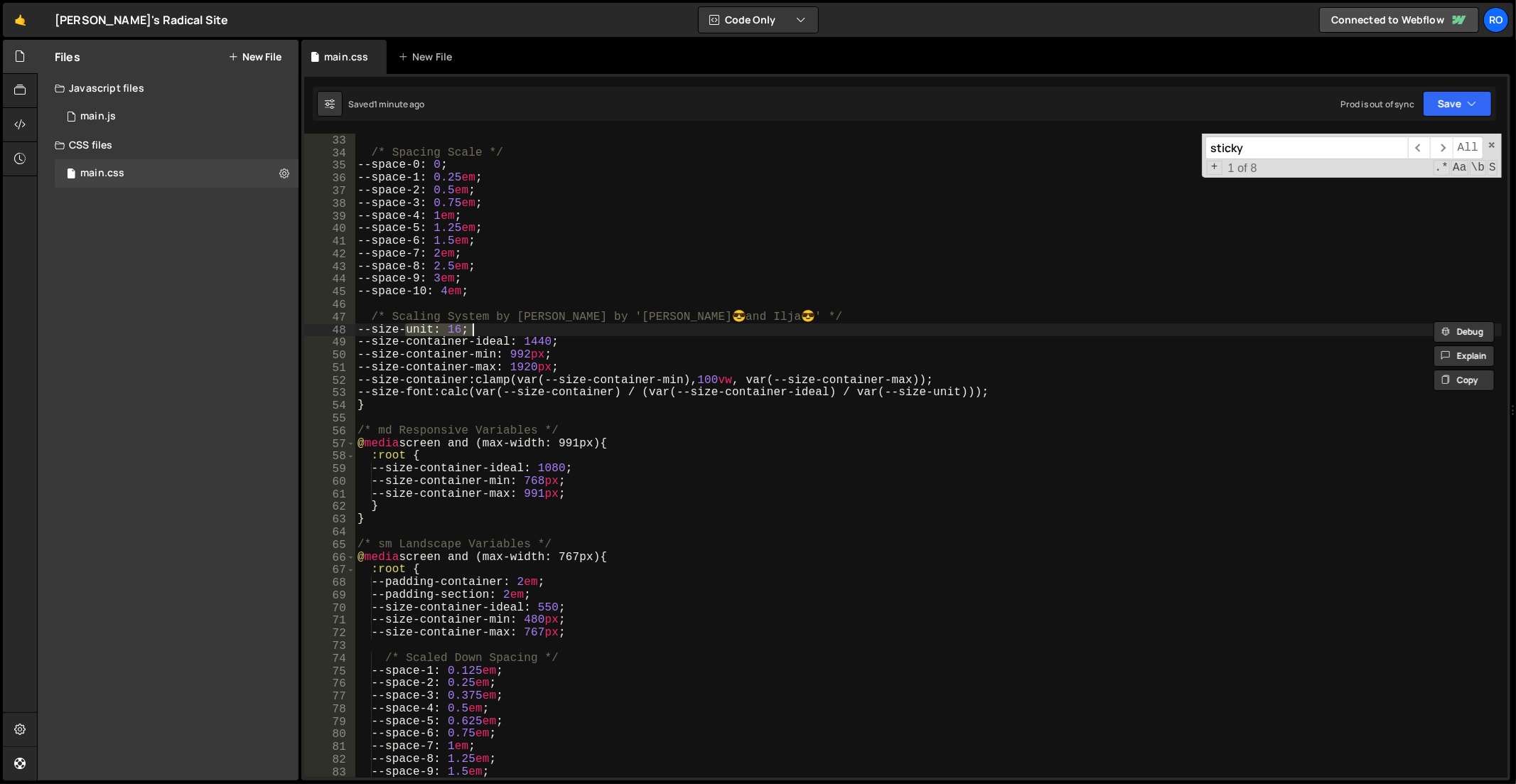
drag, startPoint x: 406, startPoint y: 324, endPoint x: 486, endPoint y: 333, distance: 80.5
click at [486, 332] on div "--padding-section : 3.75 em ; /* Spacing Scale */ --space-0 : 0 ; --space-1 : 0…" at bounding box center [929, 457] width 1149 height 671
drag, startPoint x: 551, startPoint y: 340, endPoint x: 536, endPoint y: 343, distance: 15.3
click at [536, 343] on div "--padding-section : 3.75 em ; /* Spacing Scale */ --space-0 : 0 ; --space-1 : 0…" at bounding box center [929, 457] width 1149 height 671
click at [479, 346] on div "--padding-section : 3.75 em ; /* Spacing Scale */ --space-0 : 0 ; --space-1 : 0…" at bounding box center [929, 457] width 1149 height 671
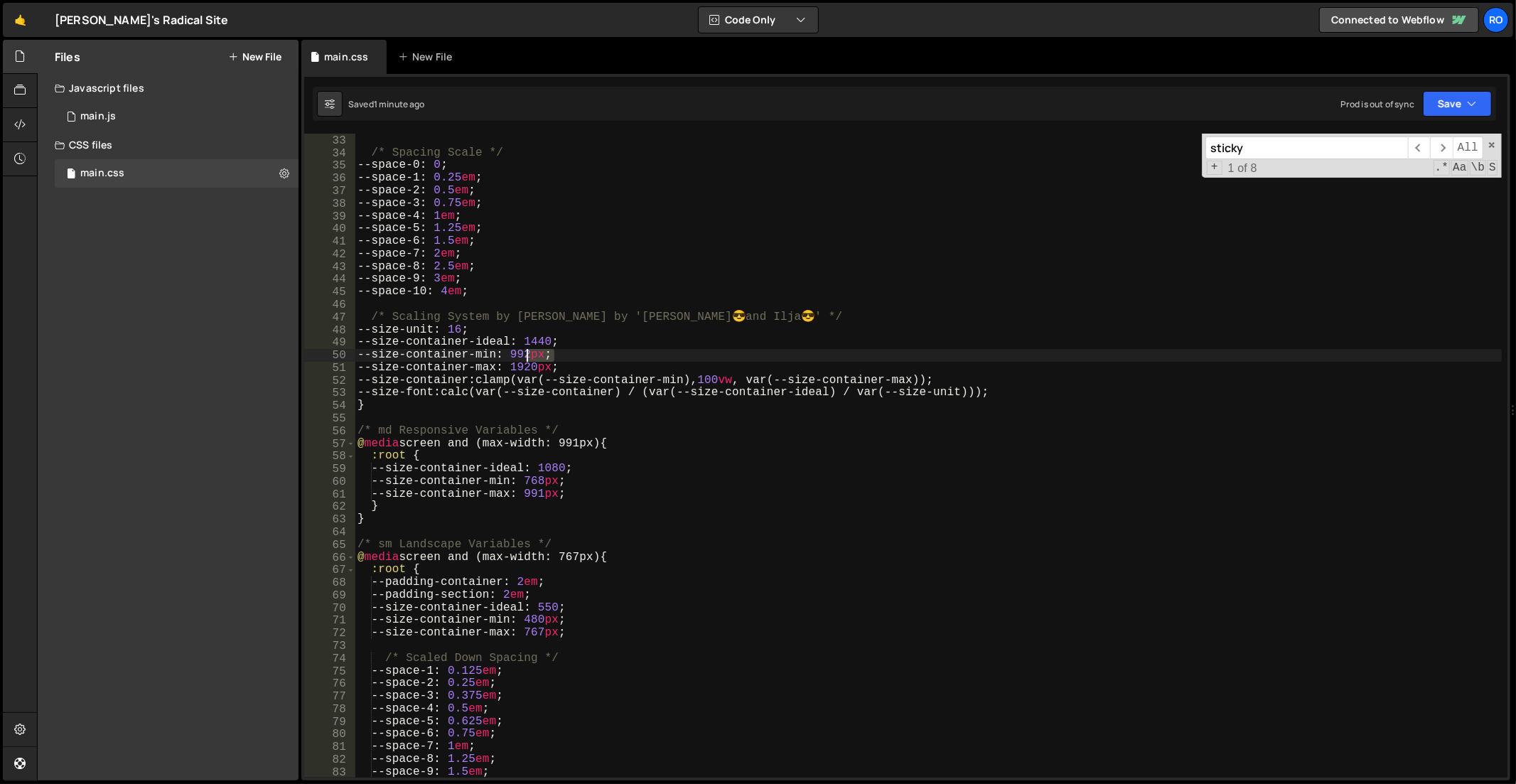
drag, startPoint x: 553, startPoint y: 353, endPoint x: 529, endPoint y: 353, distance: 24.0
click at [529, 353] on div "--padding-section : 3.75 em ; /* Spacing Scale */ --space-0 : 0 ; --space-1 : 0…" at bounding box center [929, 457] width 1149 height 671
click at [541, 343] on div "--padding-section : 3.75 em ; /* Spacing Scale */ --space-0 : 0 ; --space-1 : 0…" at bounding box center [929, 457] width 1149 height 671
click at [1397, 278] on div "--padding-section : 3.75 em ; /* Spacing Scale */ --space-0 : 0 ; --space-1 : 0…" at bounding box center [929, 457] width 1149 height 671
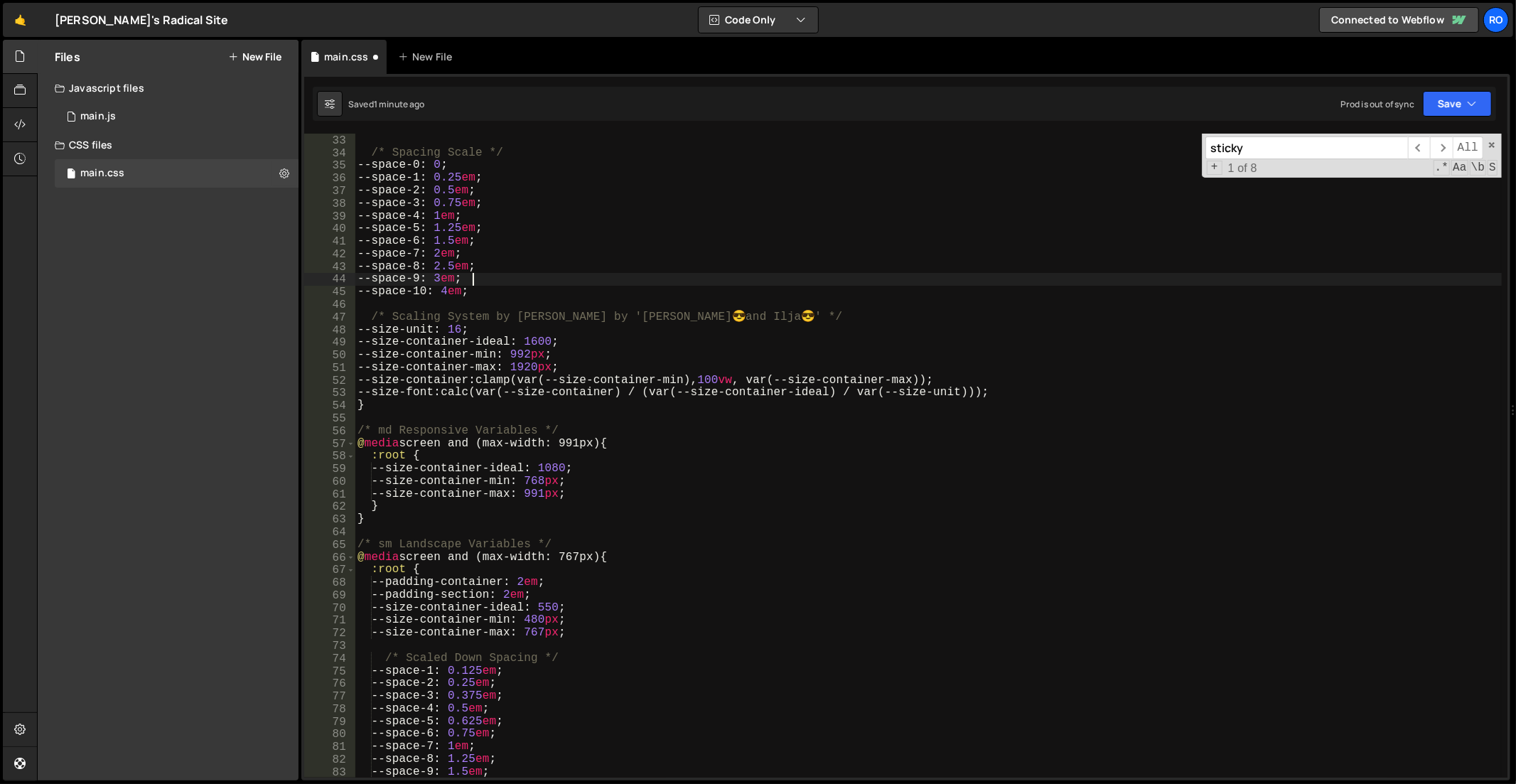
scroll to position [0, 6]
click at [694, 377] on div "--padding-section : 3.75 em ; /* Spacing Scale */ --space-0 : 0 ; --space-1 : 0…" at bounding box center [929, 457] width 1149 height 671
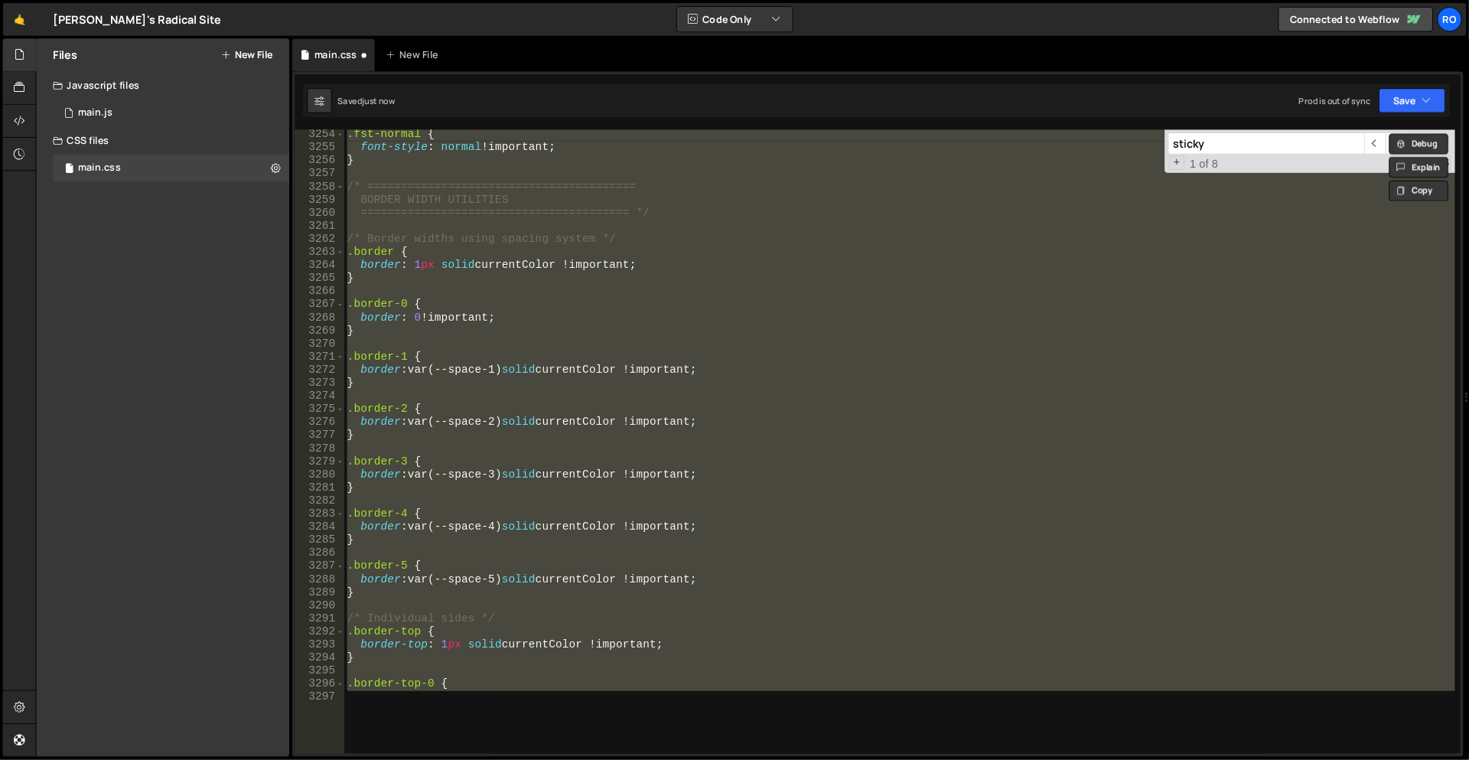
scroll to position [191, 0]
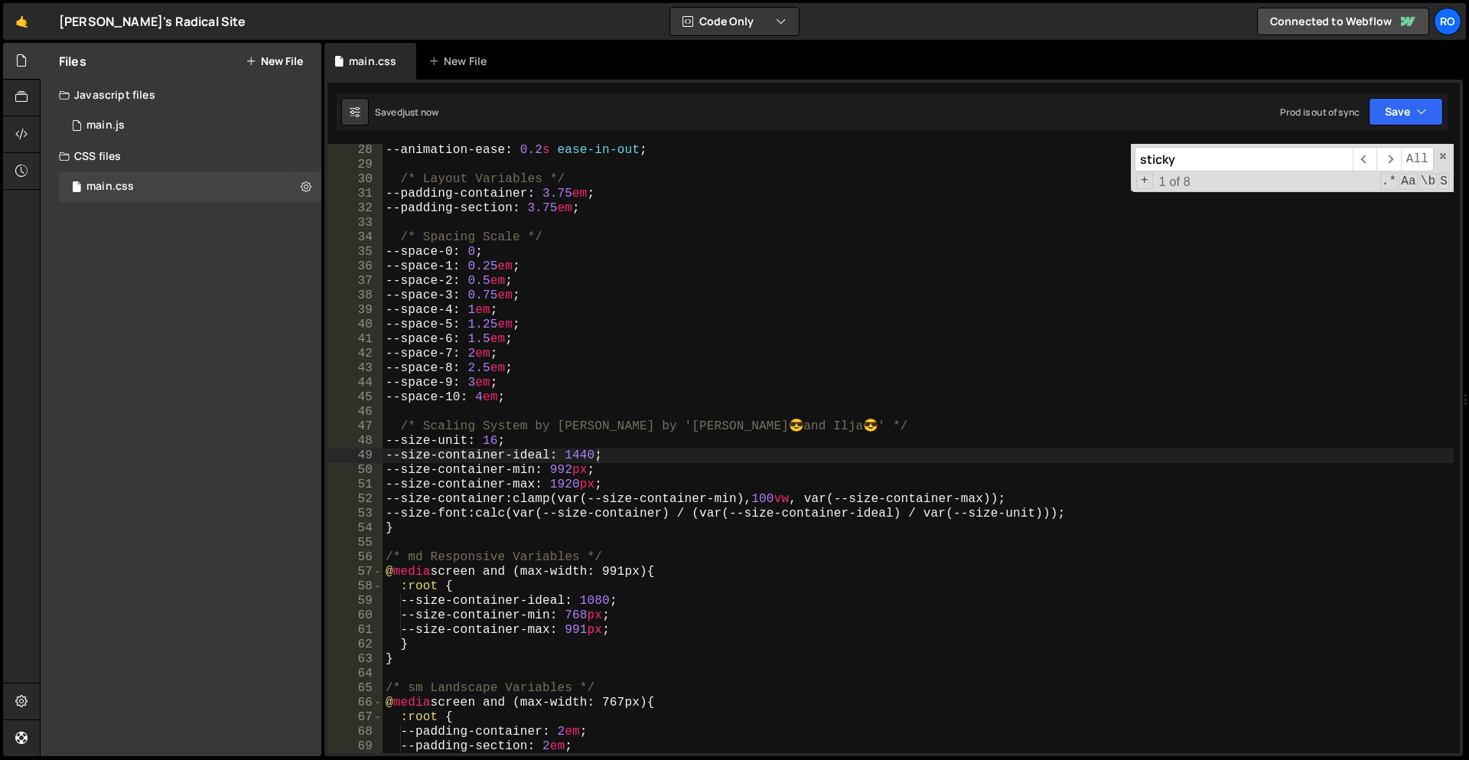
click at [741, 468] on div "--animation-ease : 0.2 s ease-in-out ; /* Layout Variables */ --padding-contain…" at bounding box center [918, 462] width 1071 height 638
drag, startPoint x: 585, startPoint y: 489, endPoint x: 568, endPoint y: 489, distance: 16.8
click at [568, 489] on div "--animation-ease : 0.2 s ease-in-out ; /* Layout Variables */ --padding-contain…" at bounding box center [918, 462] width 1071 height 638
click at [574, 487] on div "--animation-ease : 0.2 s ease-in-out ; /* Layout Variables */ --padding-contain…" at bounding box center [918, 448] width 1071 height 609
click at [569, 483] on div "--animation-ease : 0.2 s ease-in-out ; /* Layout Variables */ --padding-contain…" at bounding box center [918, 462] width 1071 height 638
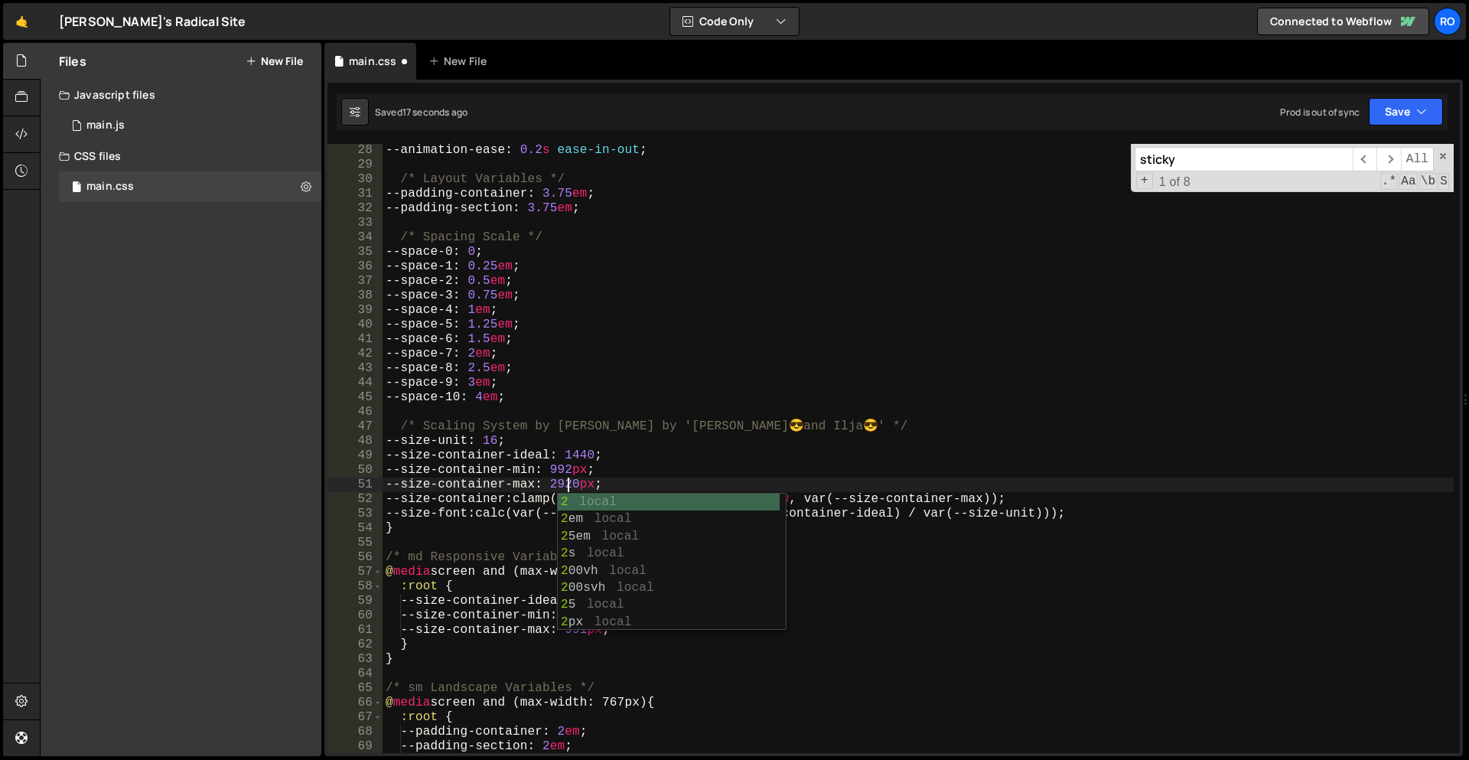
scroll to position [0, 11]
click at [584, 487] on div "--animation-ease : 0.2 s ease-in-out ; /* Layout Variables */ --padding-contain…" at bounding box center [918, 462] width 1071 height 638
drag, startPoint x: 586, startPoint y: 487, endPoint x: 558, endPoint y: 487, distance: 28.3
click at [558, 487] on div "--animation-ease : 0.2 s ease-in-out ; /* Layout Variables */ --padding-contain…" at bounding box center [918, 462] width 1071 height 638
paste textarea "560"
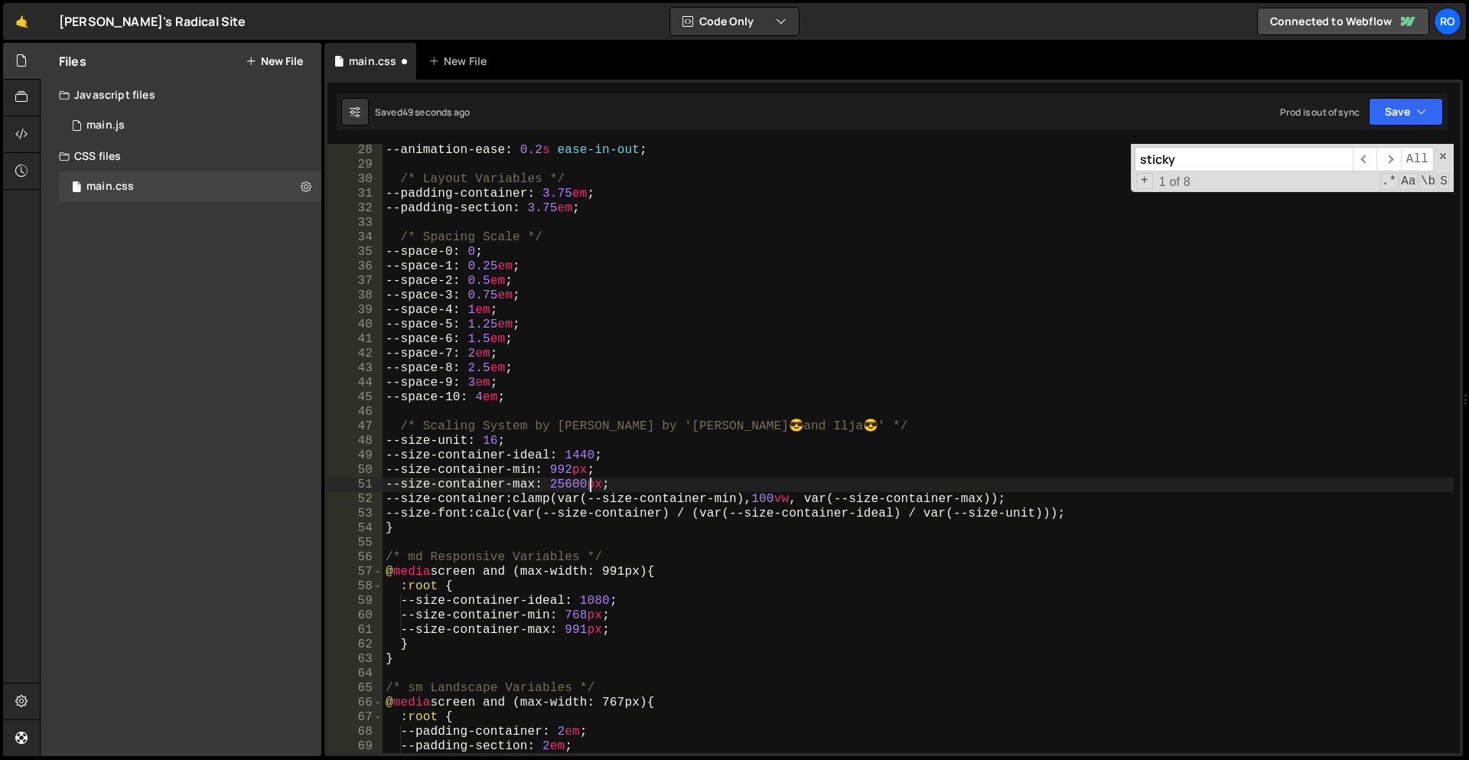
type textarea "--size-container-max: 2560px;"
click at [606, 549] on div "--animation-ease : 0.2 s ease-in-out ; /* Layout Variables */ --padding-contain…" at bounding box center [918, 462] width 1071 height 638
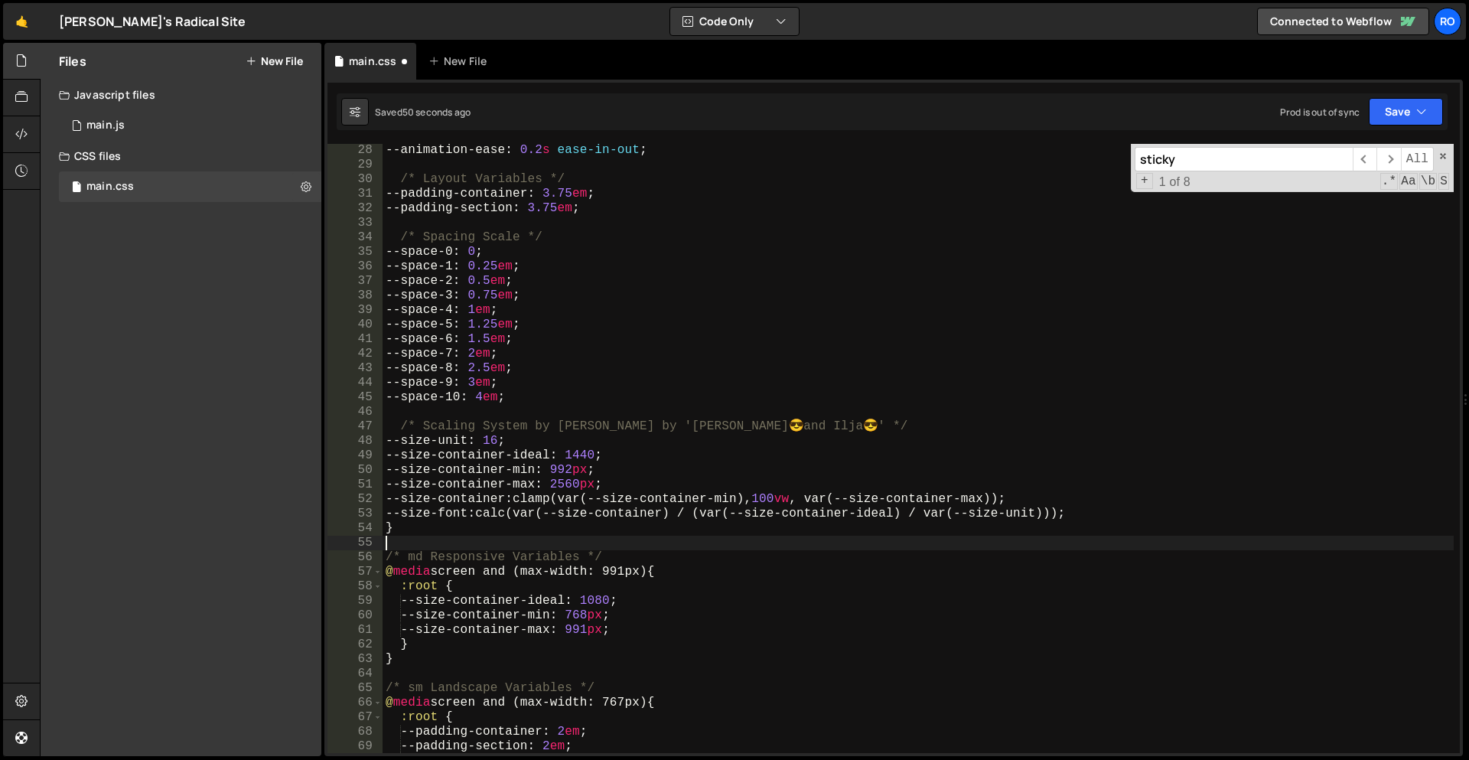
scroll to position [0, 0]
click at [1113, 503] on div "--animation-ease : 0.2 s ease-in-out ; /* Layout Variables */ --padding-contain…" at bounding box center [918, 462] width 1071 height 638
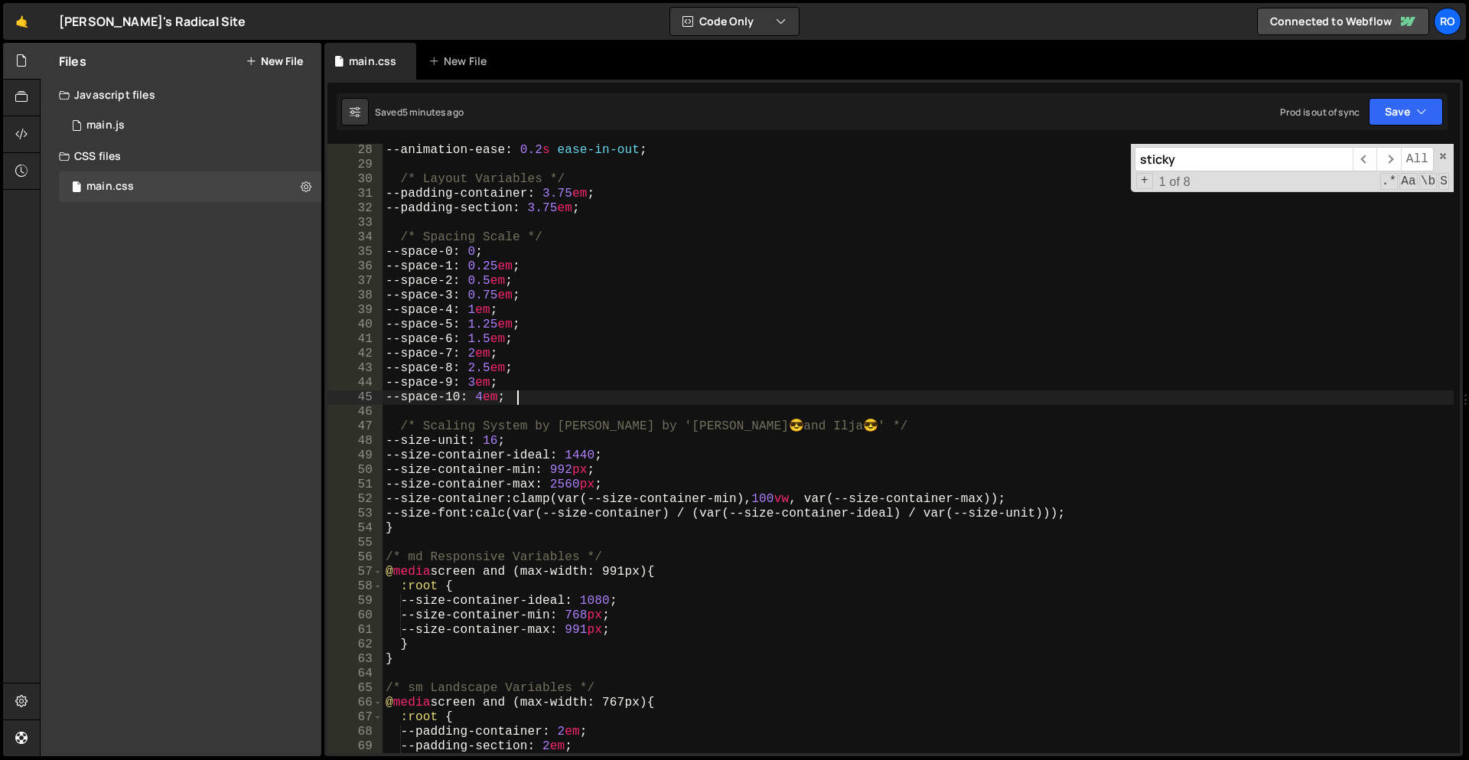
click at [918, 395] on div "--animation-ease : 0.2 s ease-in-out ; /* Layout Variables */ --padding-contain…" at bounding box center [918, 462] width 1071 height 638
type textarea "--space-10: 4em;"
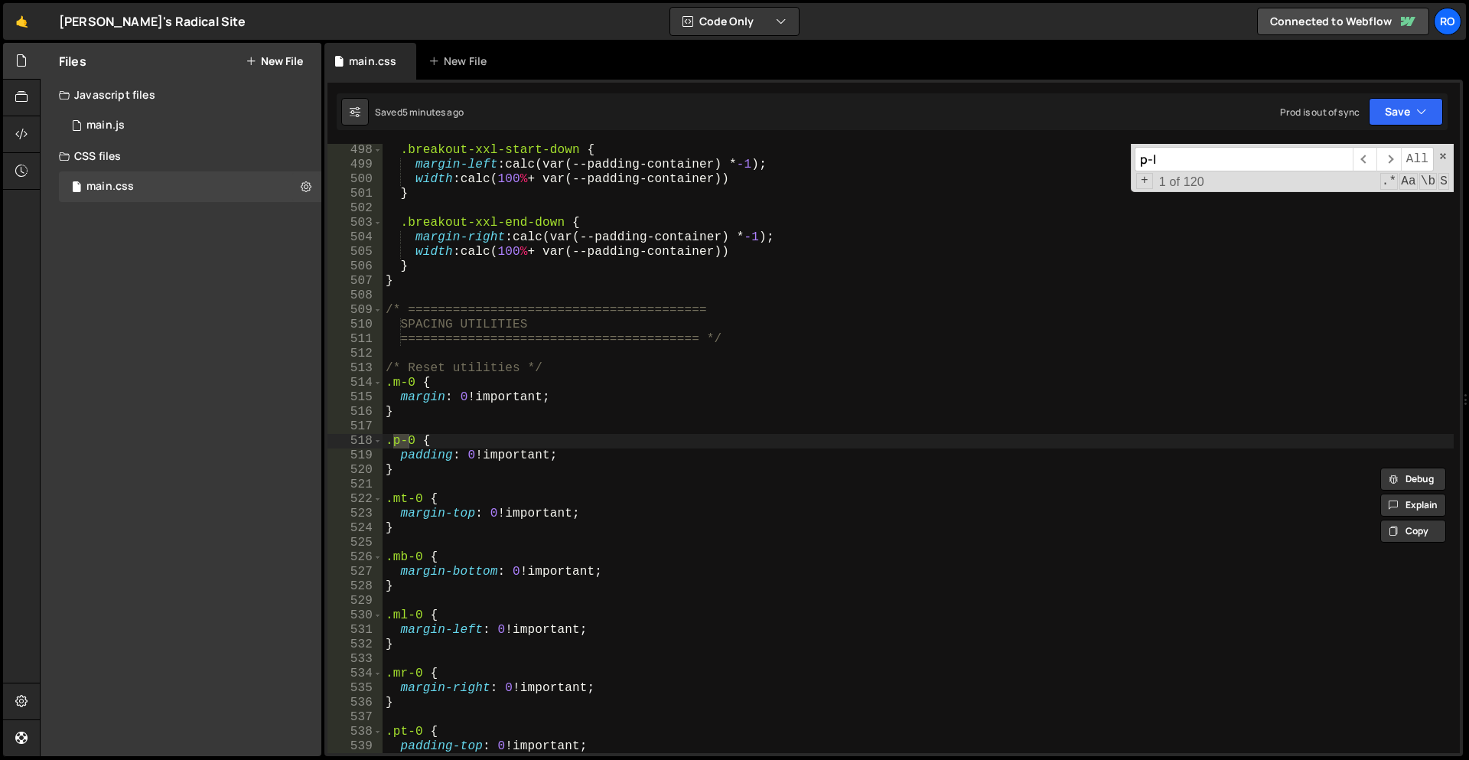
scroll to position [16022, 0]
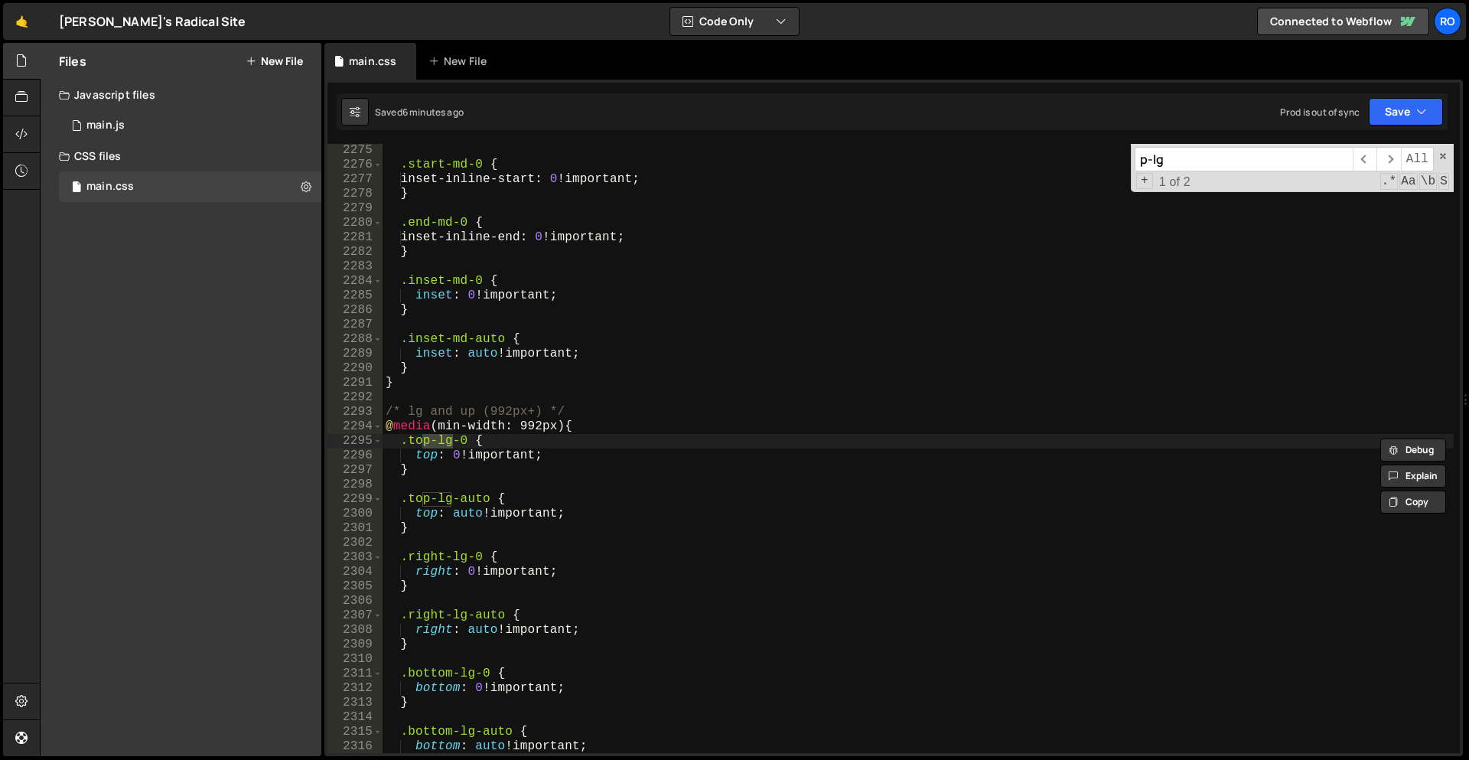
click at [1234, 155] on input "p-lg" at bounding box center [1244, 159] width 218 height 24
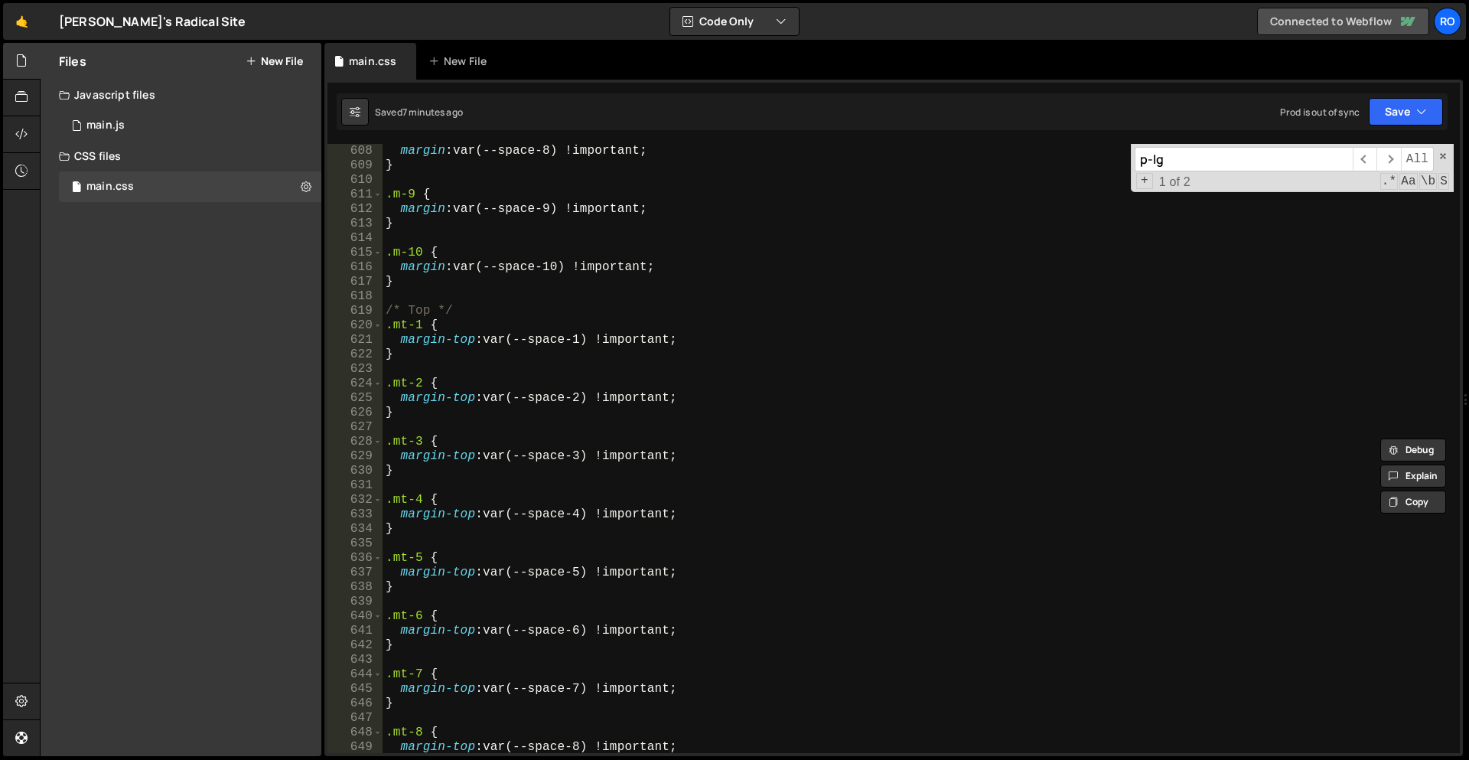
scroll to position [4232, 0]
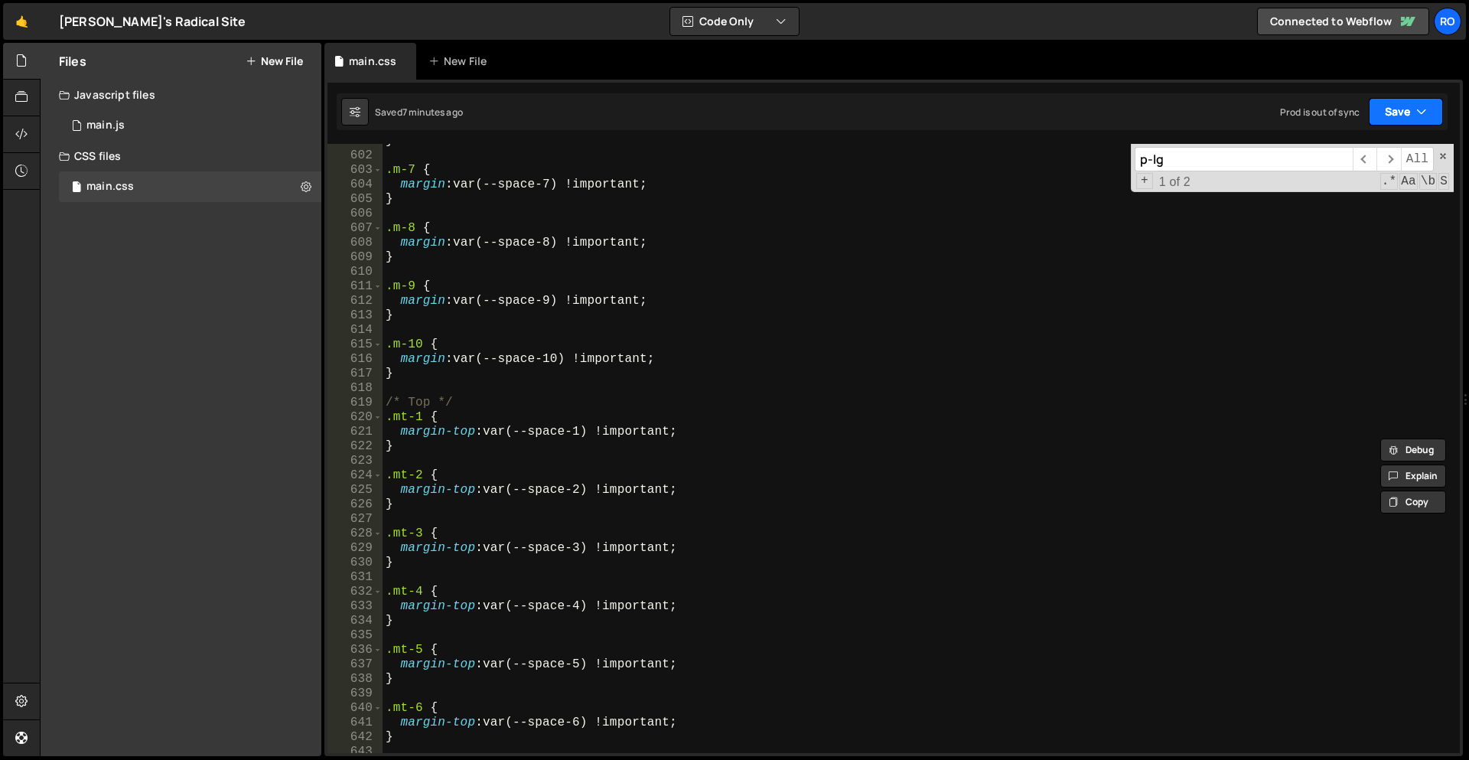
type input "p-lg"
click at [1395, 123] on button "Save" at bounding box center [1406, 112] width 74 height 28
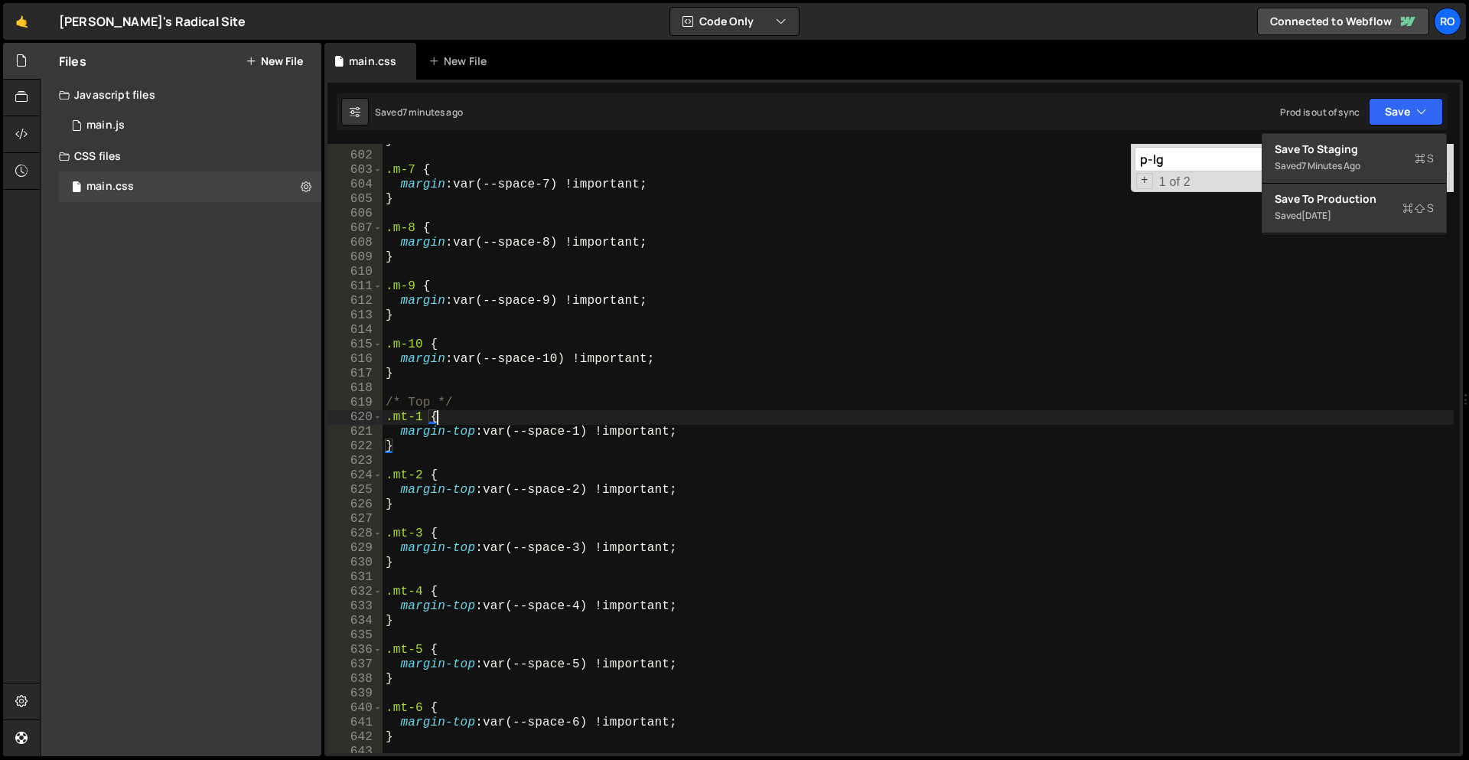
click at [1140, 422] on div "} .m-7 { margin : var(--space-7) !important ; } .m-8 { margin : var(--space-8) …" at bounding box center [918, 453] width 1071 height 638
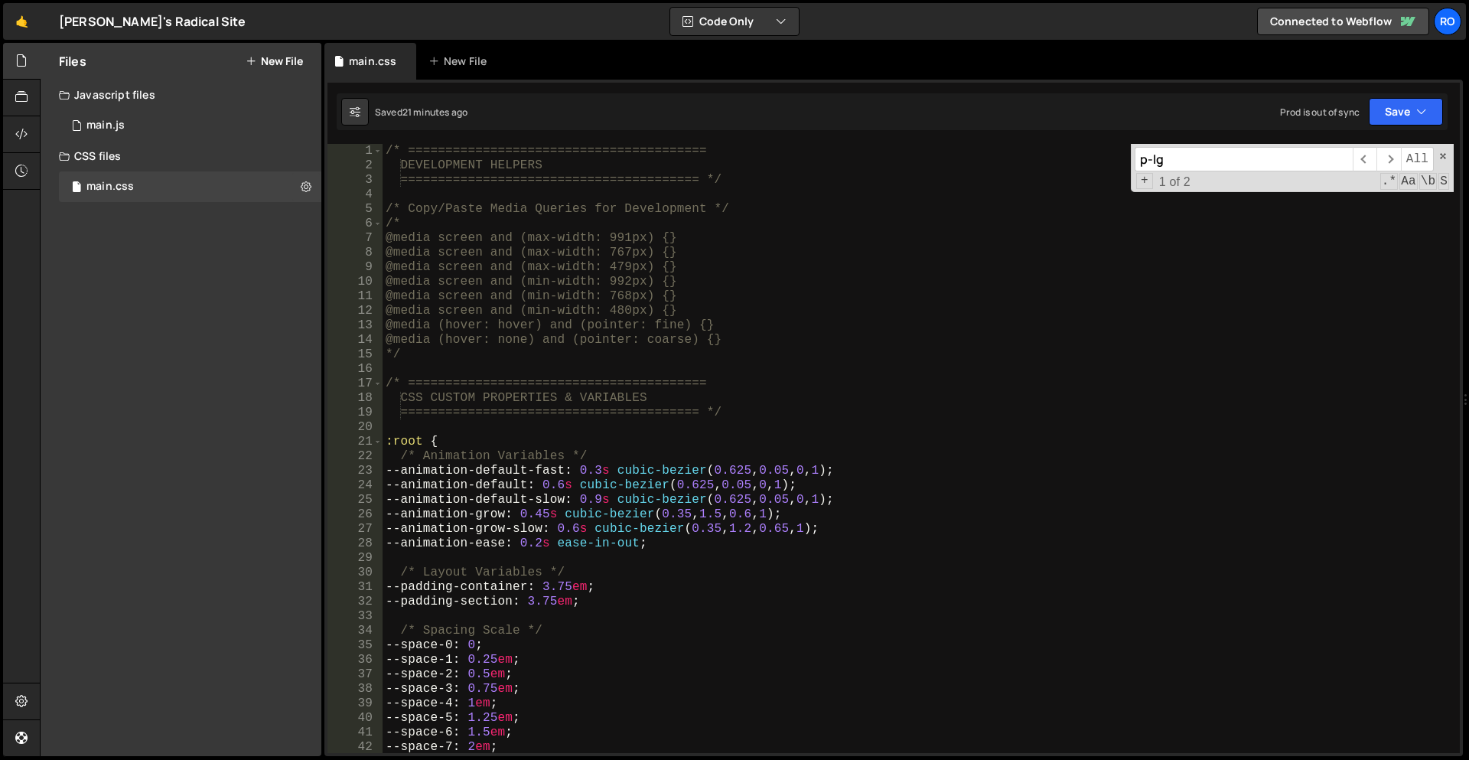
scroll to position [133, 0]
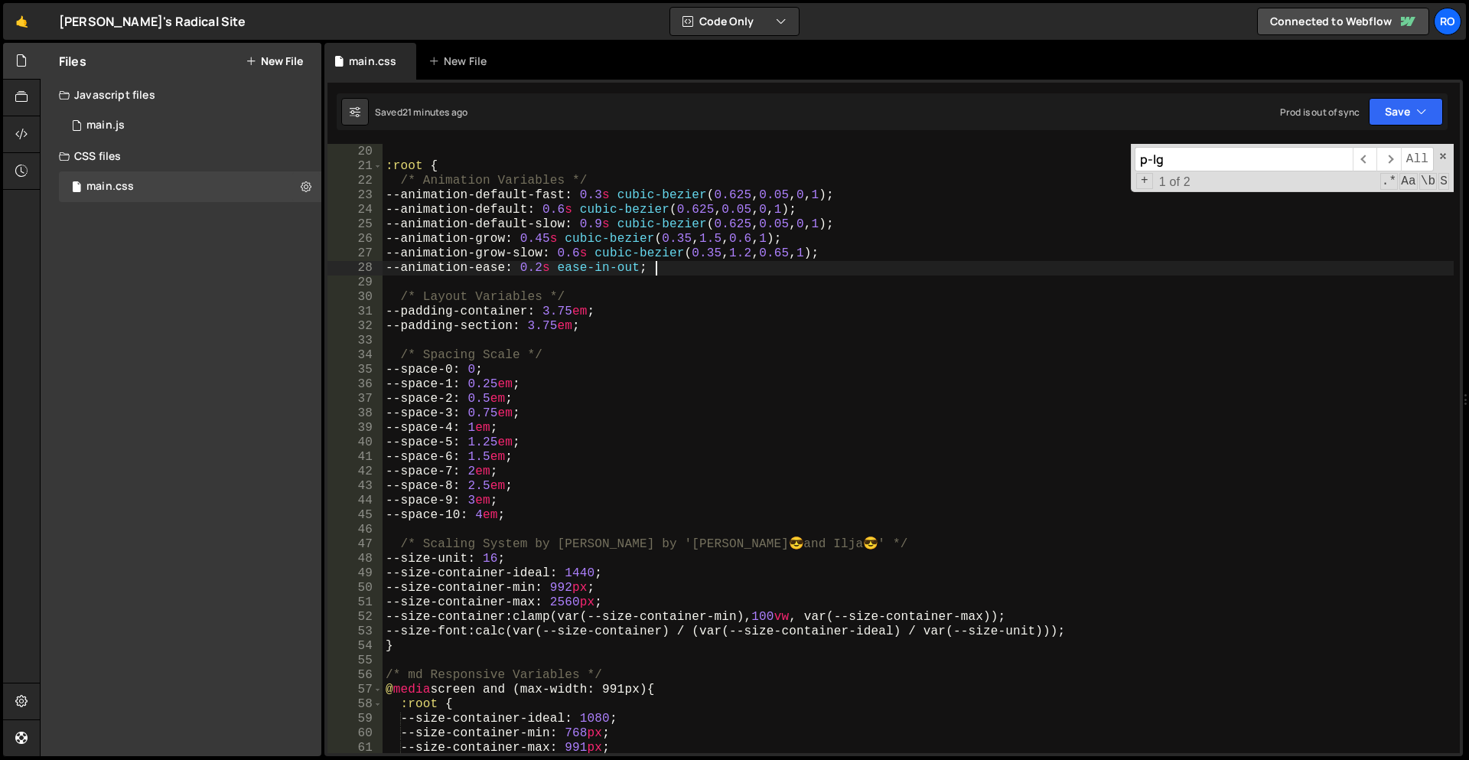
click at [732, 264] on div "======================================== */ :root { /* Animation Variables */ -…" at bounding box center [918, 449] width 1071 height 638
type textarea "--animation-ease: 0.2s ease-in-out;"
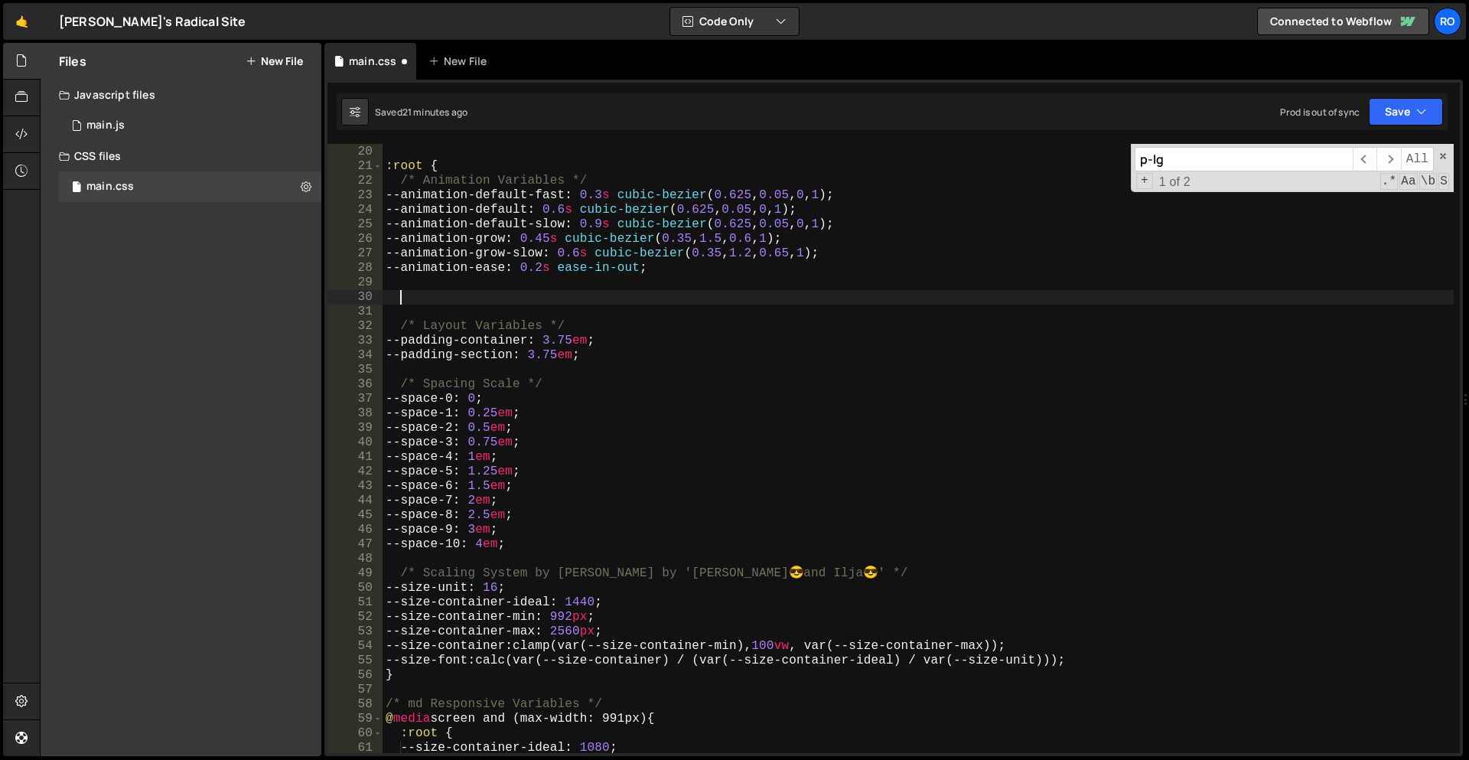
paste textarea "--duration-fast: 0.375s;"
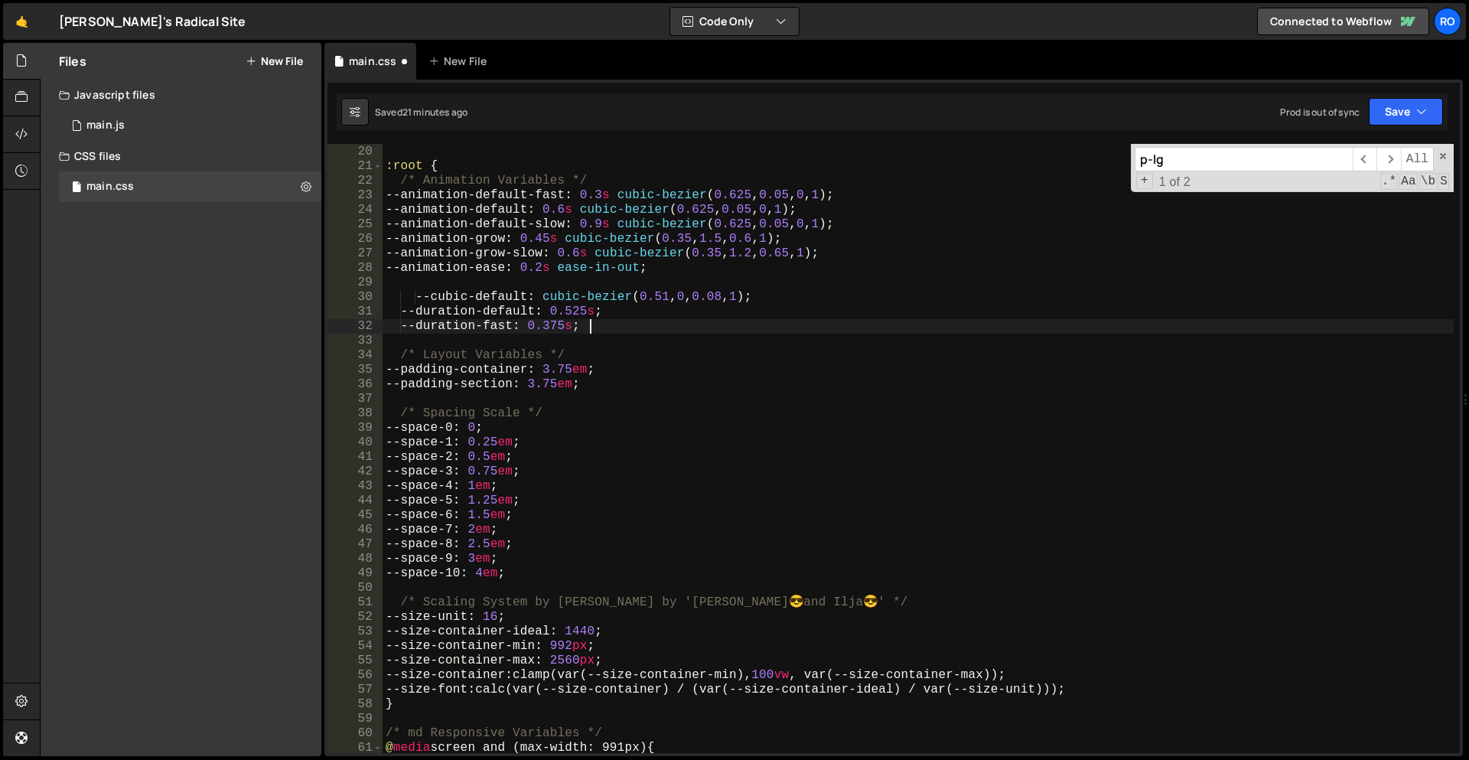
type textarea "--duration-fast: 0.375s;"
click at [601, 282] on div "======================================== */ :root { /* Animation Variables */ -…" at bounding box center [918, 449] width 1071 height 638
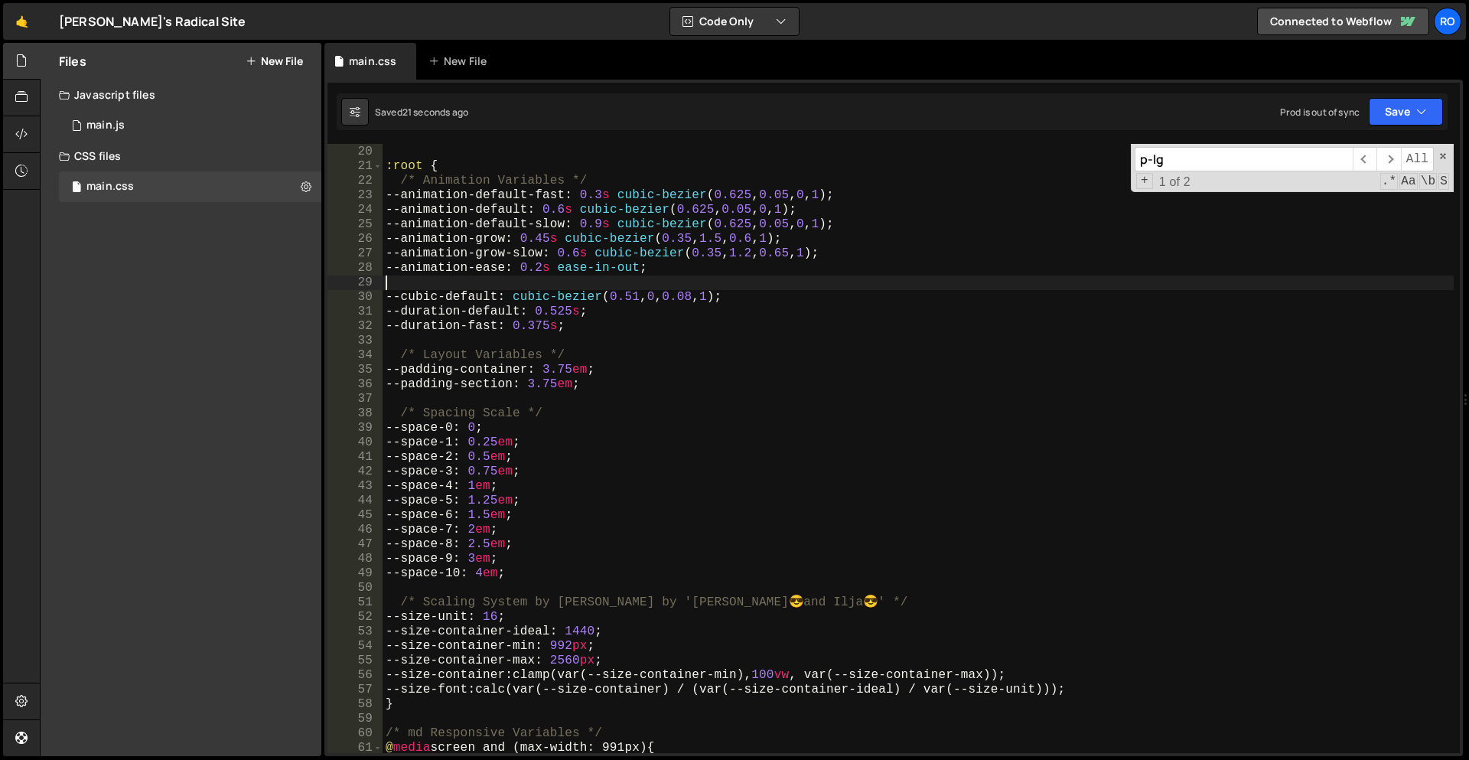
click at [568, 273] on div "======================================== */ :root { /* Animation Variables */ -…" at bounding box center [918, 449] width 1071 height 638
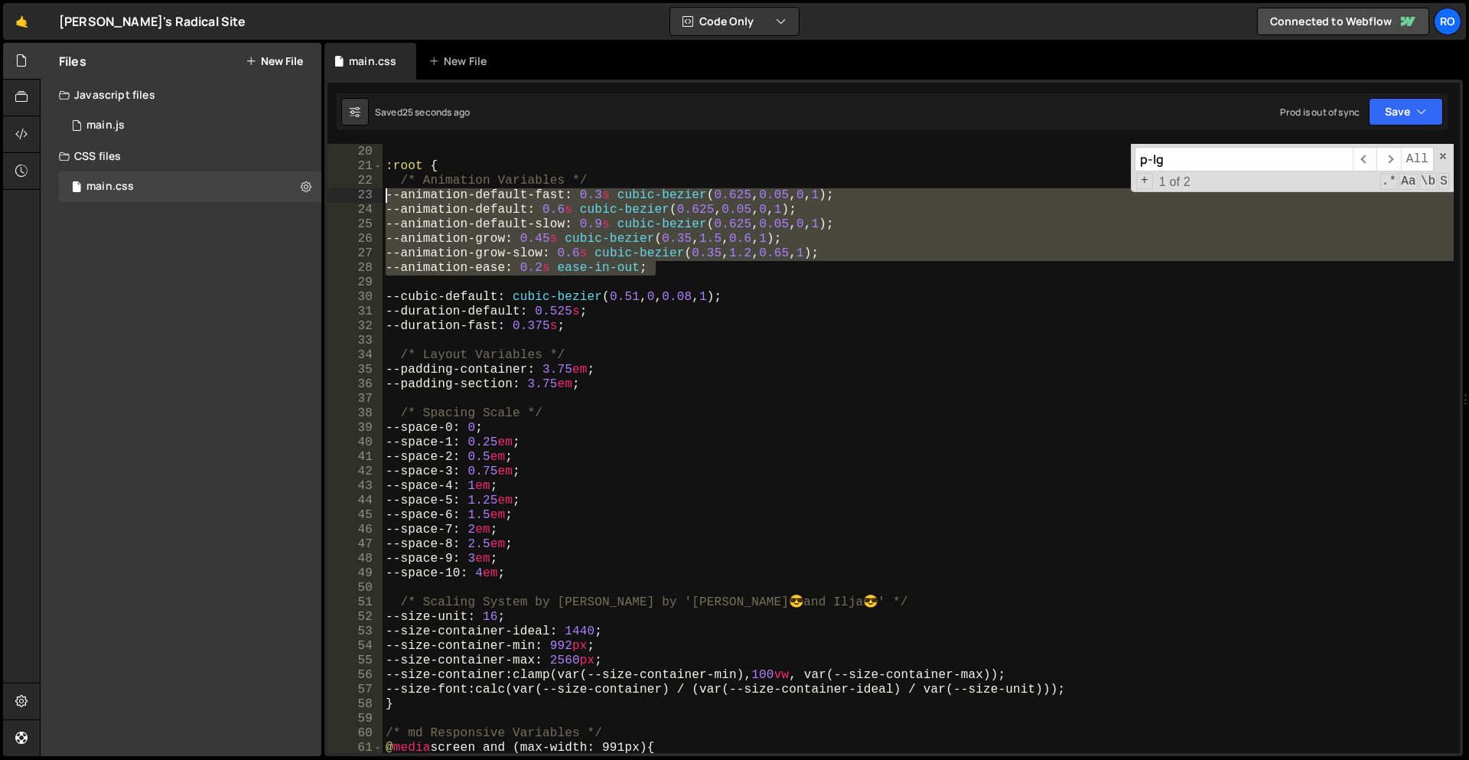
drag, startPoint x: 696, startPoint y: 269, endPoint x: 363, endPoint y: 193, distance: 342.1
click at [363, 193] on div "--animation-ease: 0.2s ease-in-out; 19 20 21 22 23 24 25 26 27 28 29 30 31 32 3…" at bounding box center [894, 448] width 1133 height 609
type textarea "--animation-default-fast: 0.3s cubic-bezier(0.625, 0.05, 0, 1); --animation-def…"
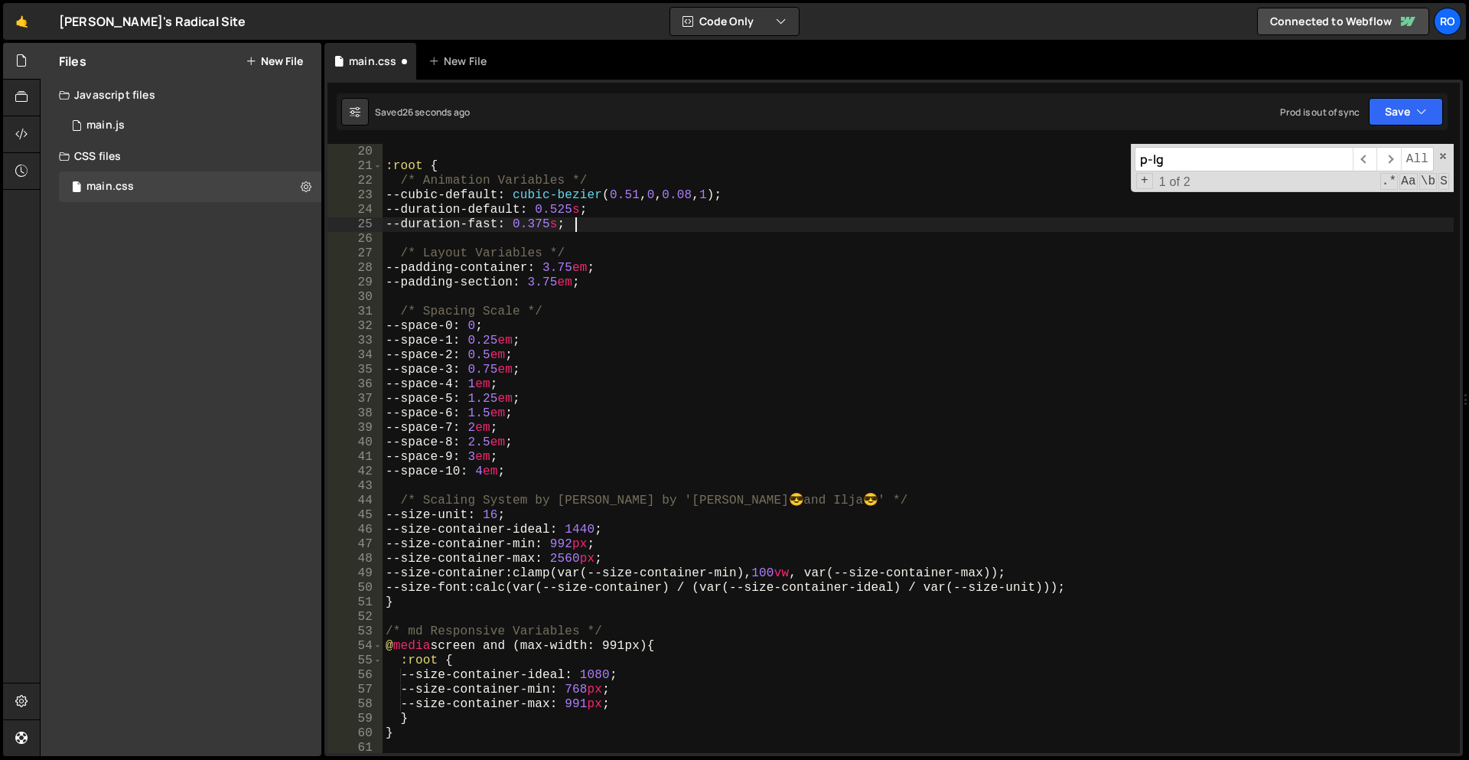
click at [687, 229] on div "======================================== */ :root { /* Animation Variables */ -…" at bounding box center [918, 449] width 1071 height 638
type textarea "--duration-fast: 0.375s;"
